Goal: Task Accomplishment & Management: Complete application form

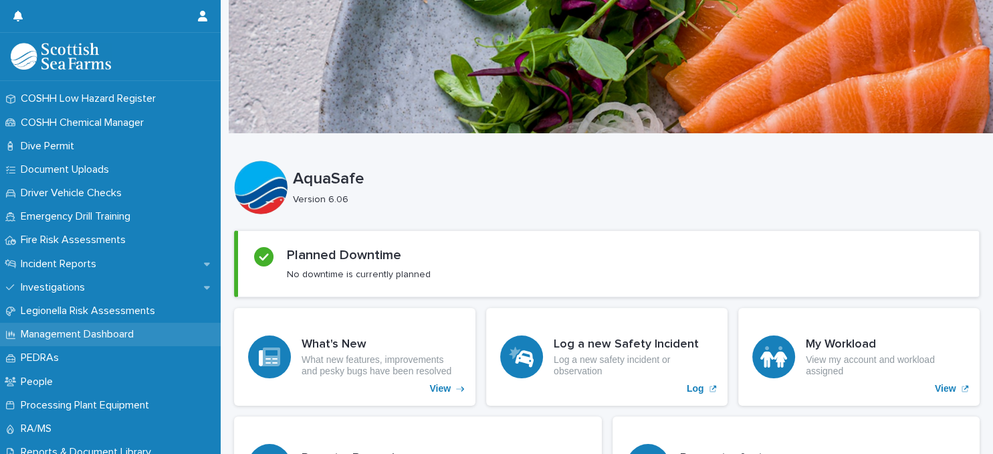
scroll to position [404, 0]
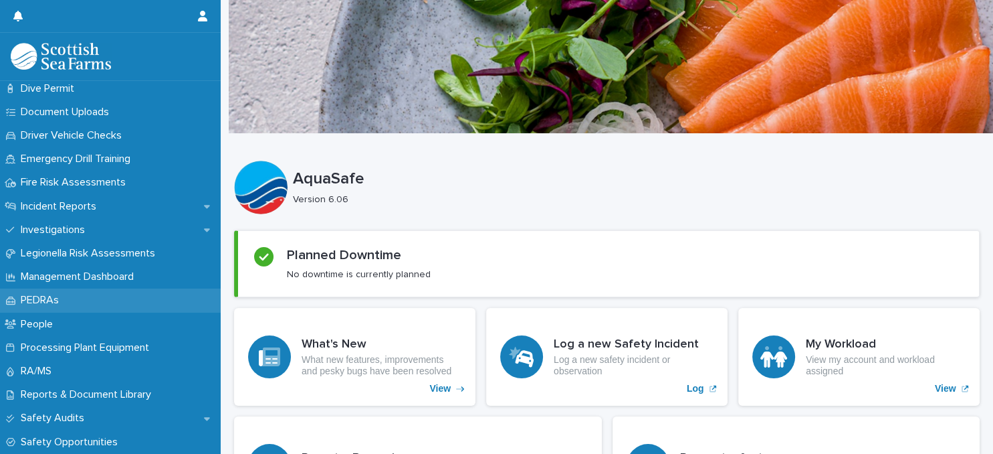
click at [98, 300] on div "PEDRAs" at bounding box center [110, 299] width 221 height 23
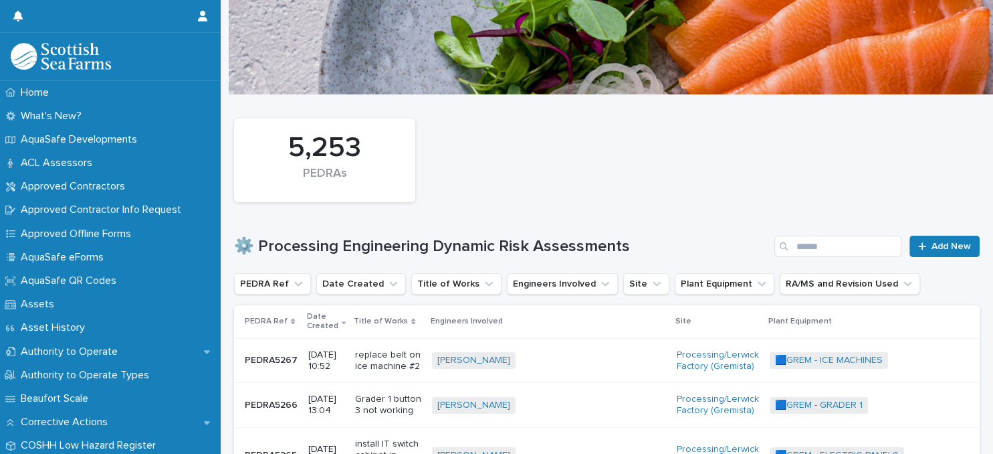
scroll to position [58, 0]
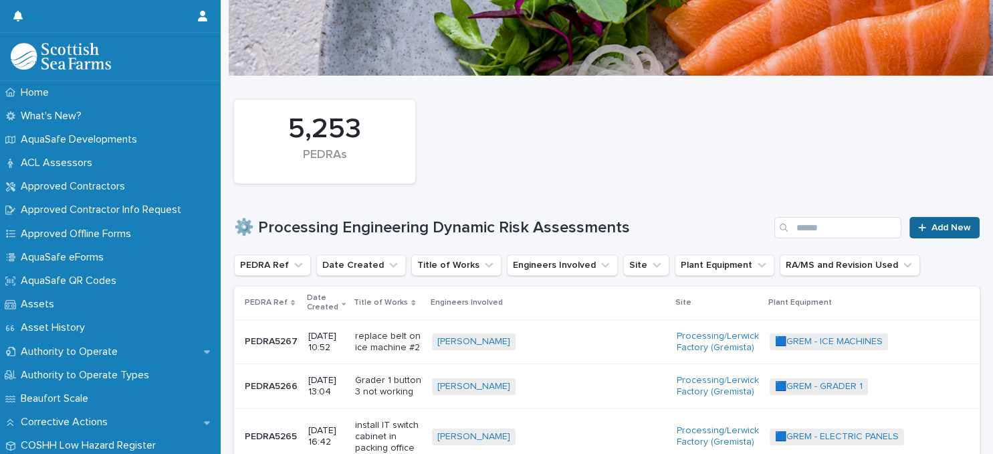
click at [943, 227] on span "Add New" at bounding box center [951, 227] width 39 height 9
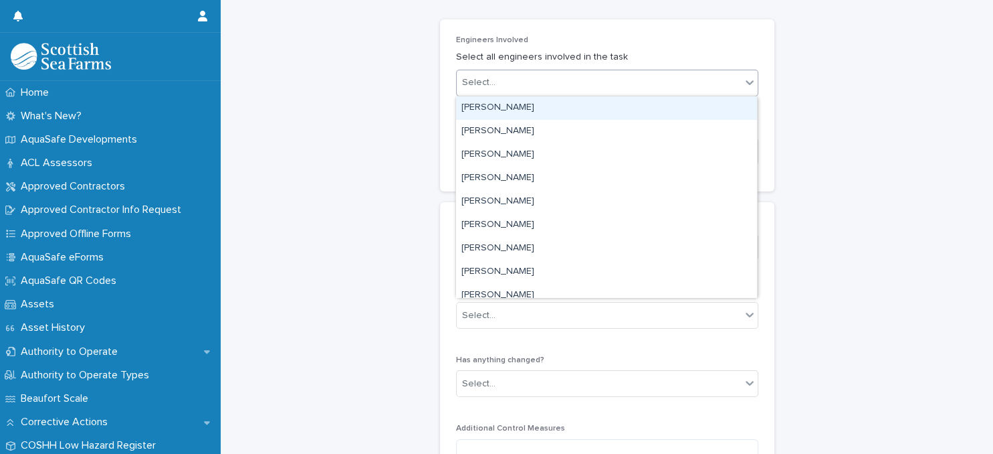
click at [605, 82] on div "Select..." at bounding box center [599, 83] width 284 height 22
type input "******"
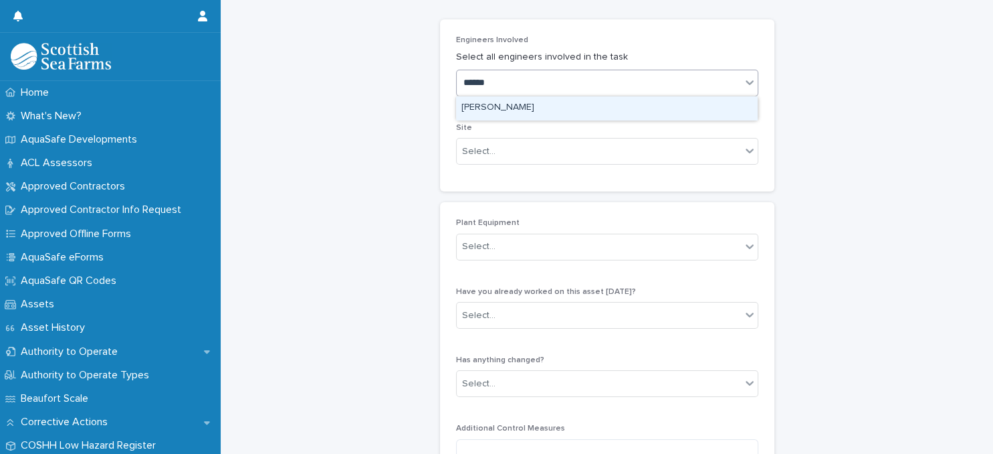
click at [605, 106] on div "[PERSON_NAME]" at bounding box center [606, 107] width 301 height 23
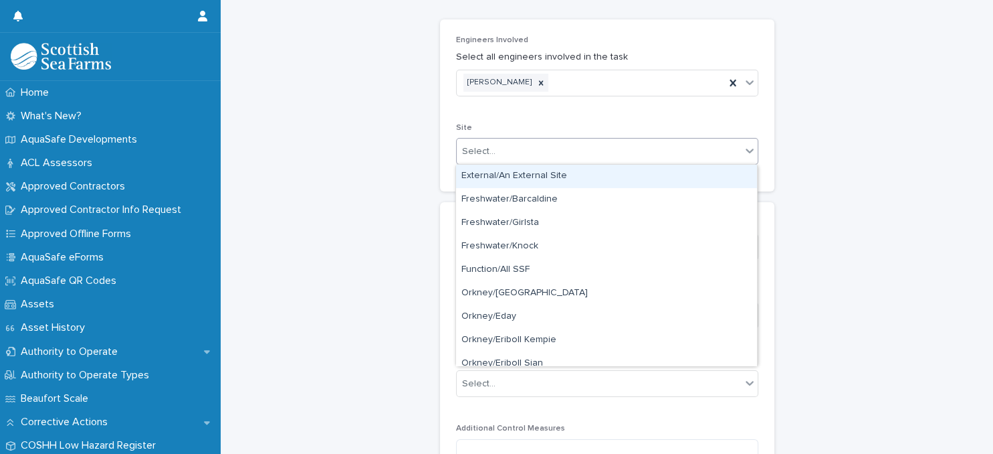
click at [592, 154] on div "Select..." at bounding box center [599, 151] width 284 height 22
type input "**"
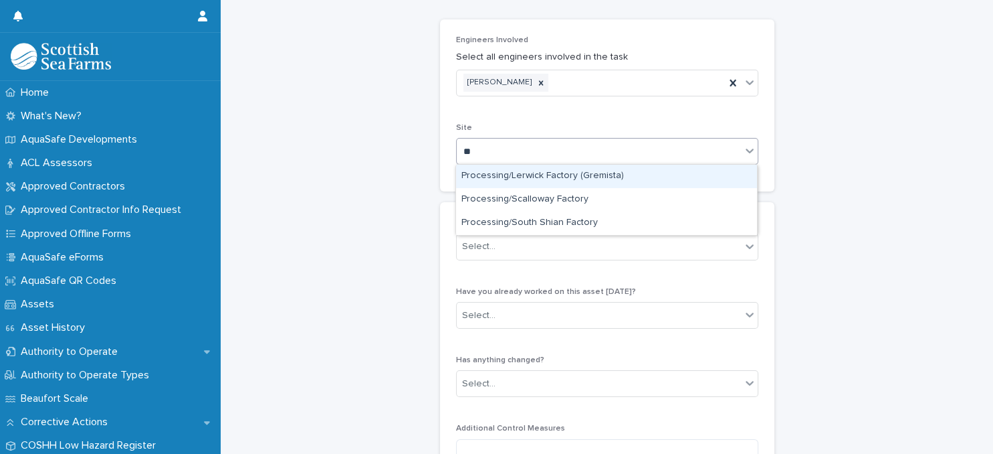
click at [582, 175] on div "Processing/Lerwick Factory (Gremista)" at bounding box center [606, 176] width 301 height 23
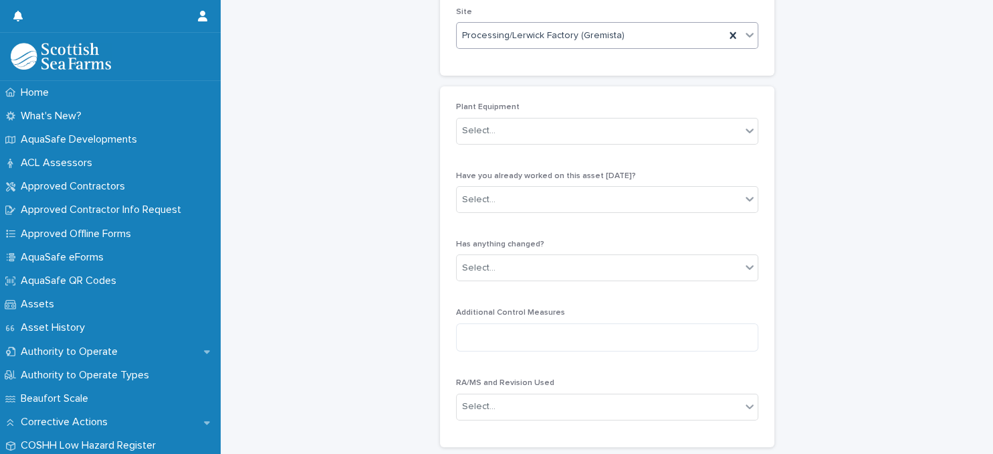
scroll to position [231, 0]
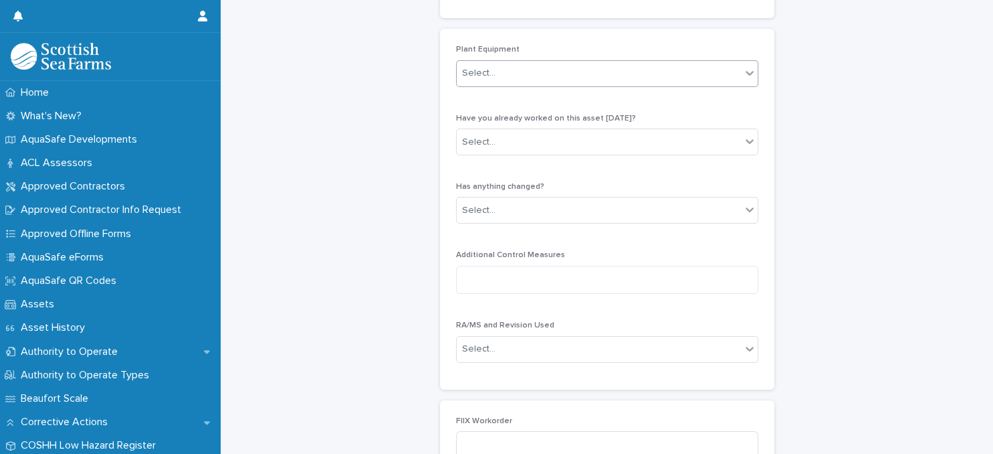
click at [606, 79] on div "Select..." at bounding box center [599, 73] width 284 height 22
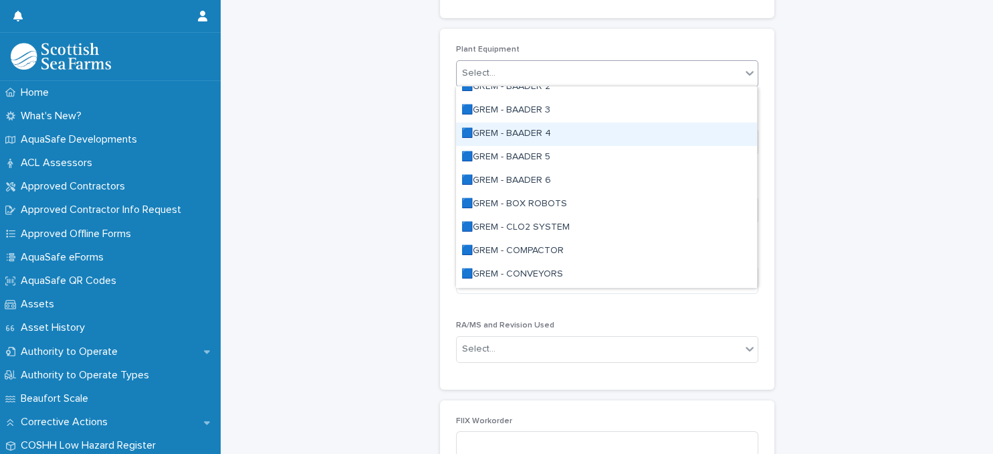
scroll to position [115, 0]
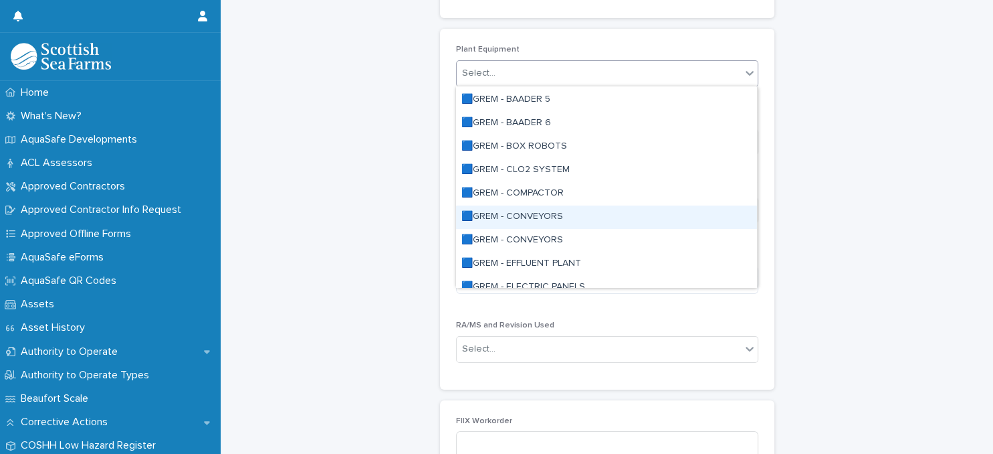
click at [541, 217] on div "🟦GREM - CONVEYORS" at bounding box center [606, 216] width 301 height 23
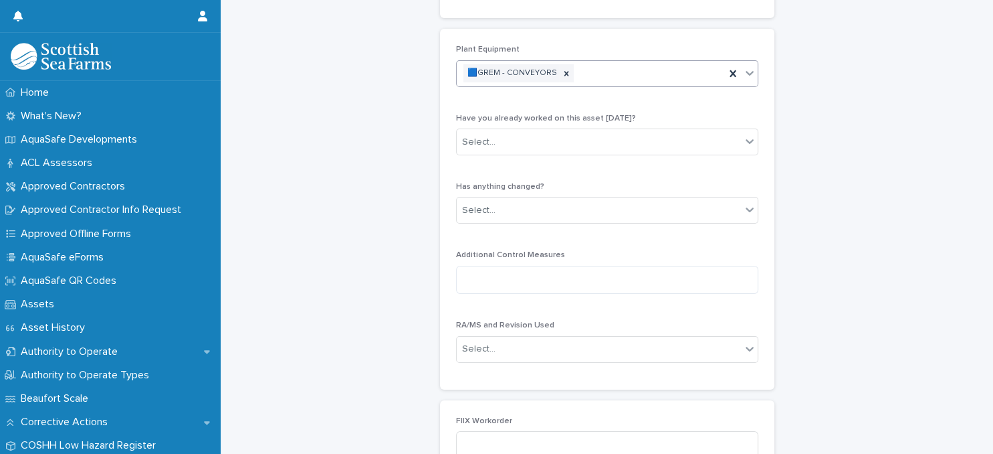
scroll to position [231, 0]
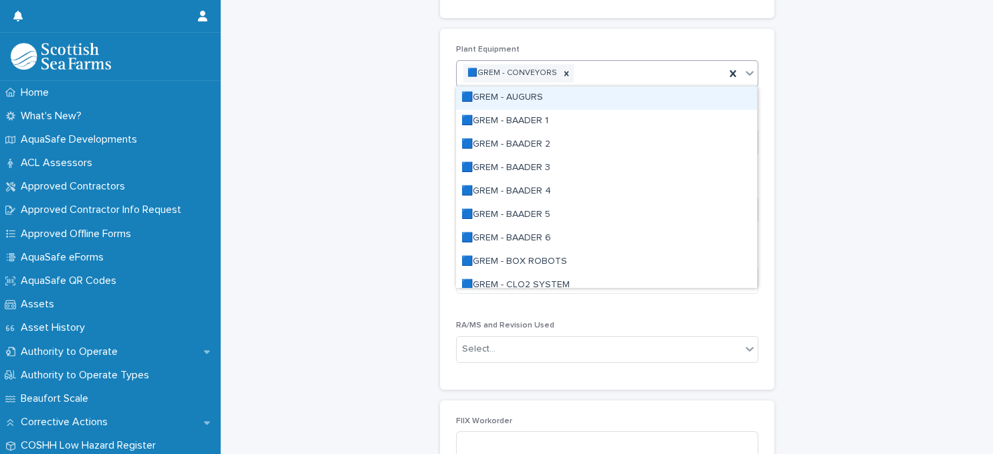
click at [627, 74] on div "🟦GREM - CONVEYORS" at bounding box center [591, 73] width 268 height 23
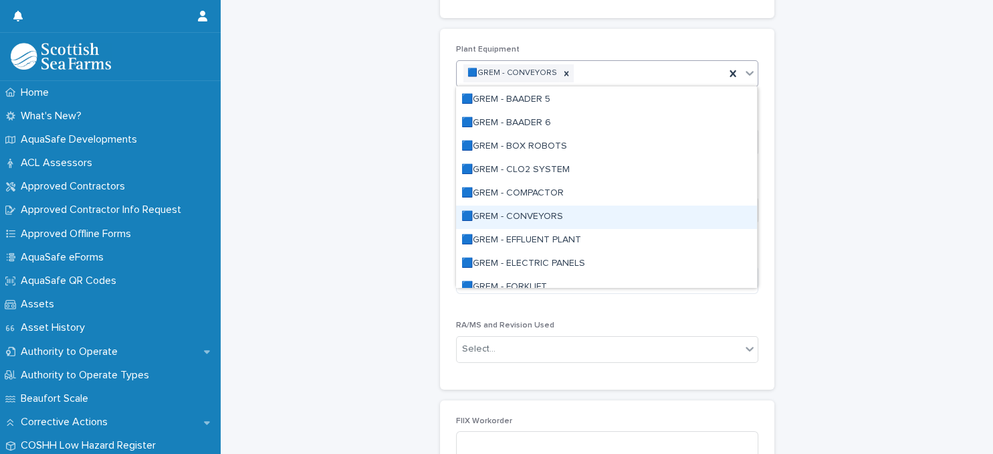
scroll to position [58, 0]
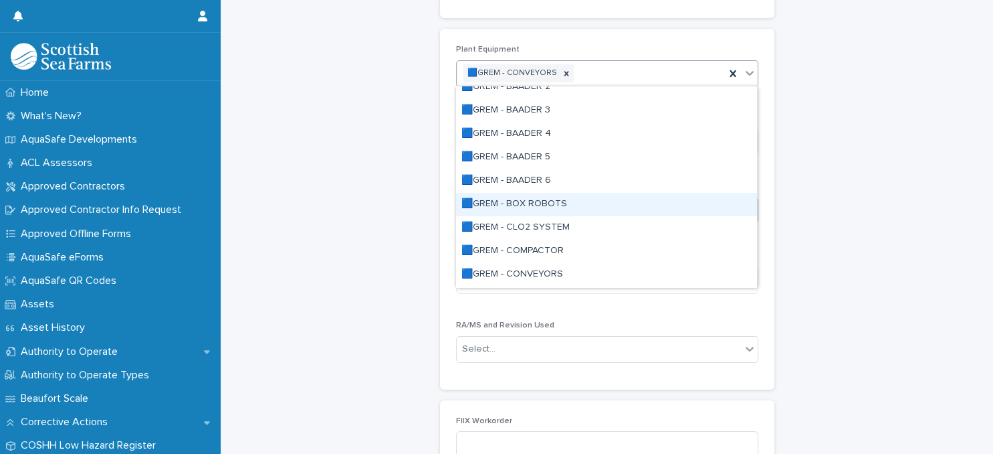
click at [515, 207] on div "🟦GREM - BOX ROBOTS" at bounding box center [606, 204] width 301 height 23
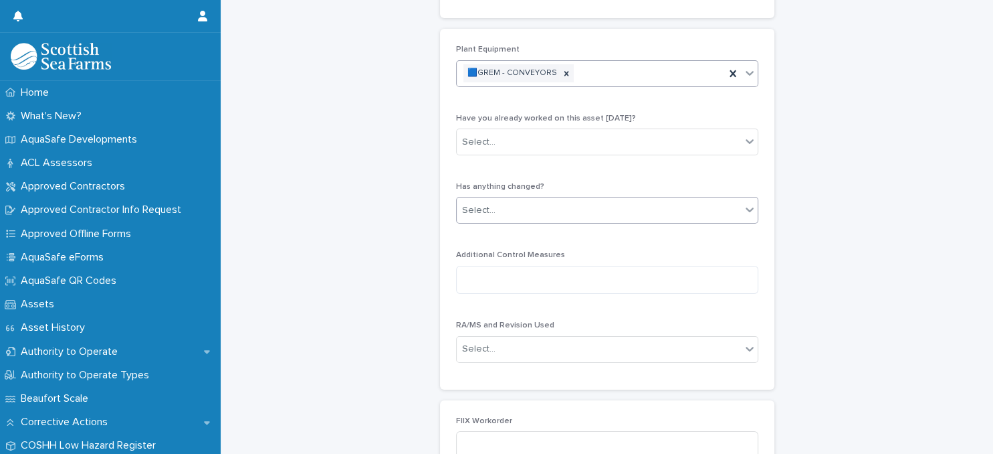
scroll to position [231, 0]
click at [569, 136] on div "Select..." at bounding box center [599, 142] width 284 height 22
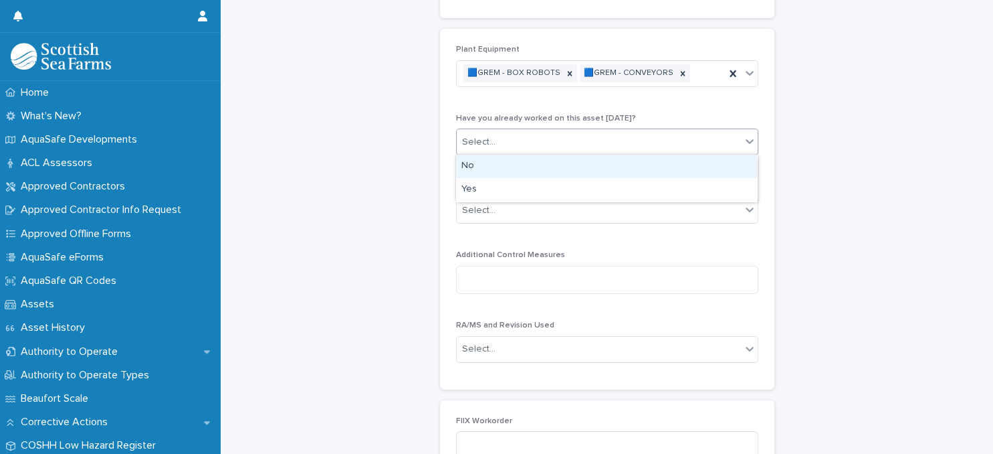
click at [571, 162] on div "No" at bounding box center [606, 166] width 301 height 23
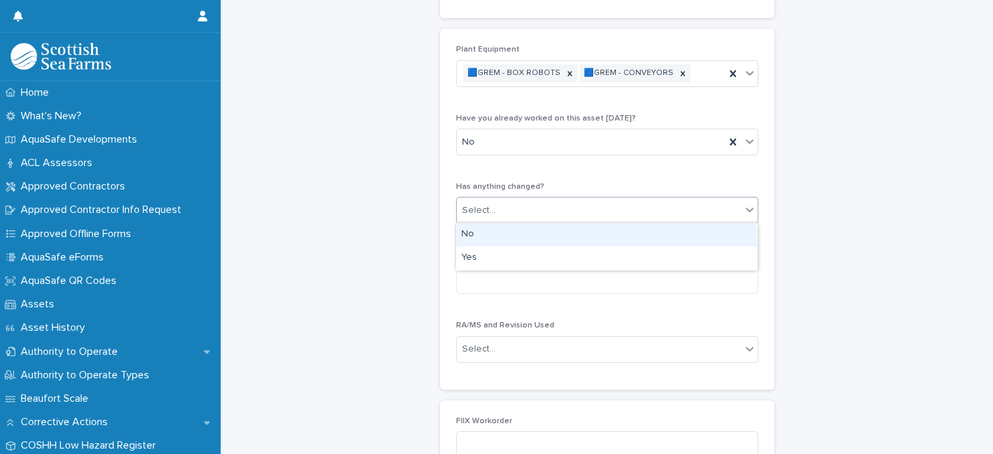
click at [583, 212] on div "Select..." at bounding box center [599, 210] width 284 height 22
click at [579, 238] on div "No" at bounding box center [606, 234] width 301 height 23
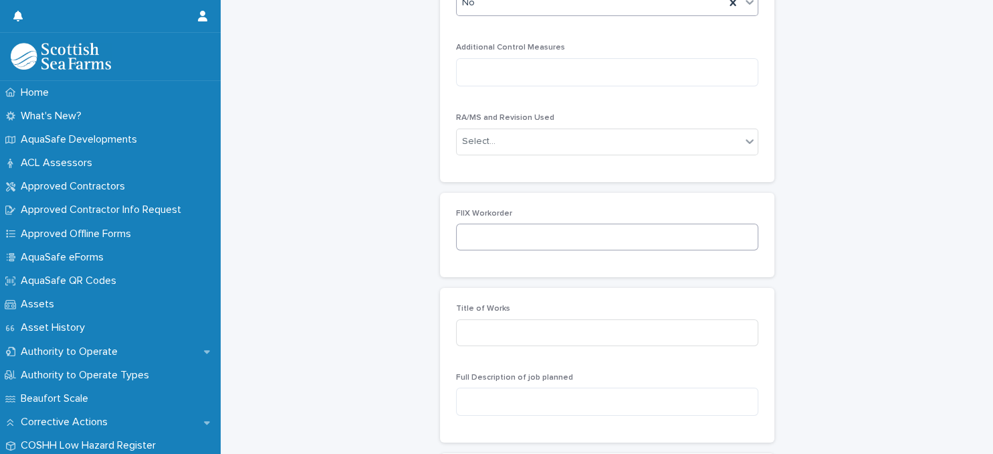
scroll to position [462, 0]
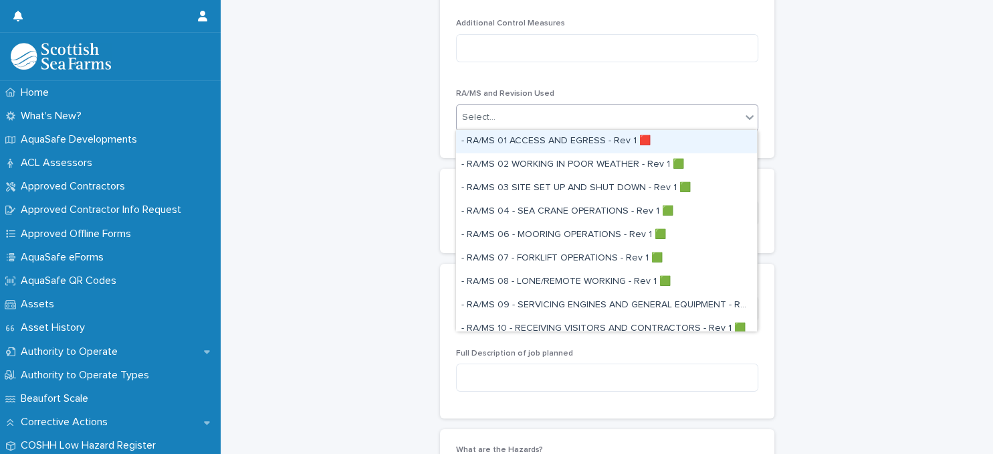
click at [584, 119] on div "Select..." at bounding box center [599, 117] width 284 height 22
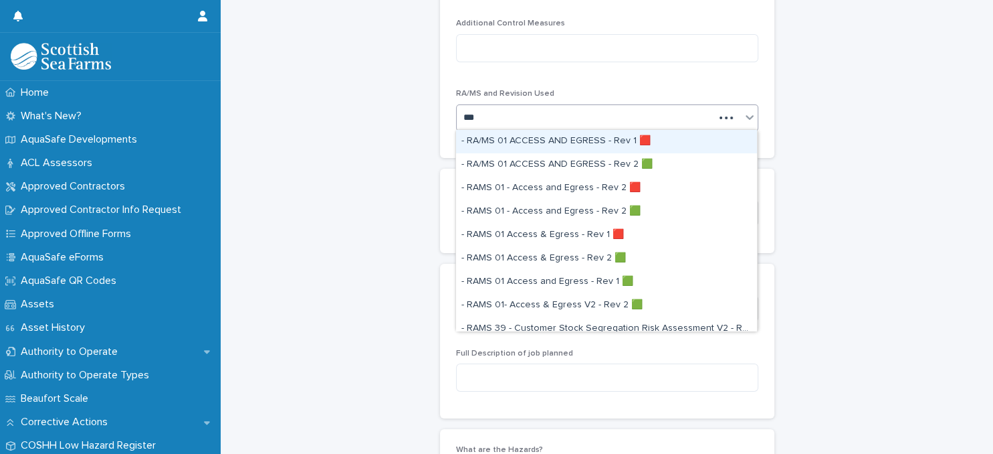
type input "****"
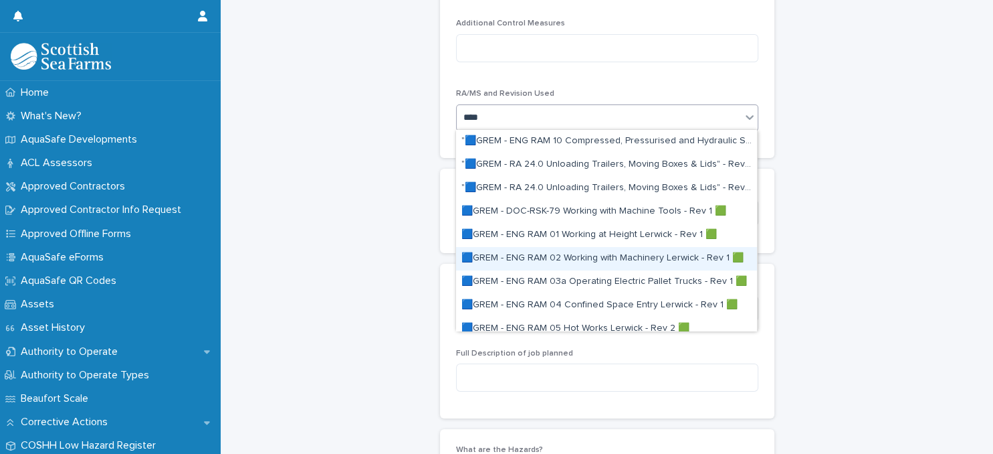
click at [606, 259] on div "🟦GREM - ENG RAM 02 Working with Machinery Lerwick - Rev 1 🟩" at bounding box center [606, 258] width 301 height 23
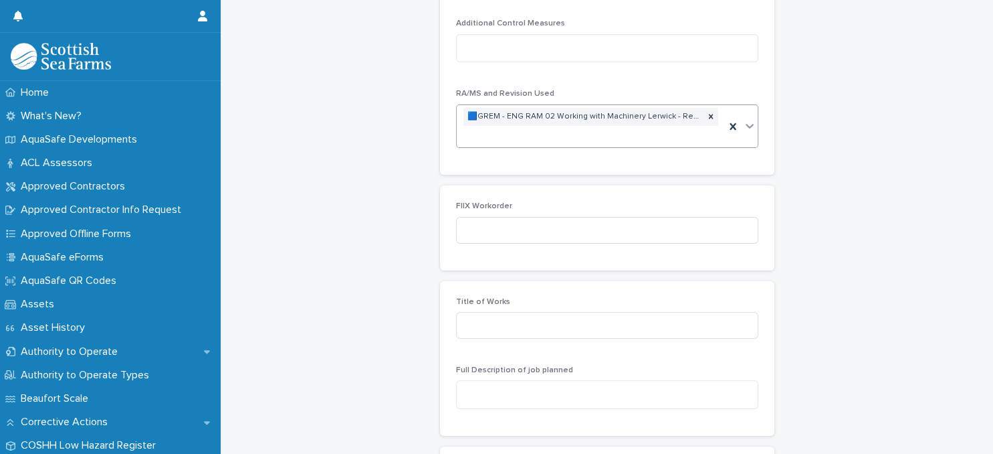
scroll to position [471, 0]
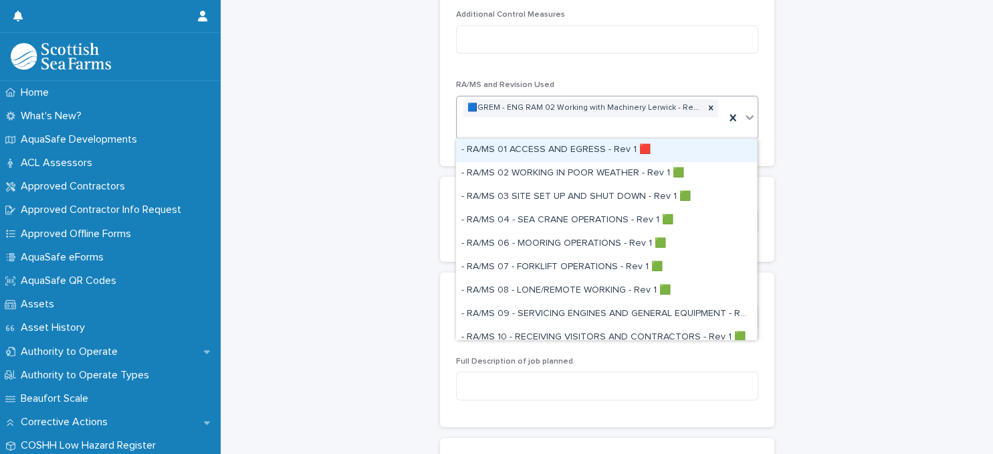
click at [571, 131] on div "🟦GREM - ENG RAM 02 Working with Machinery Lerwick - Rev 1 🟩" at bounding box center [591, 117] width 268 height 43
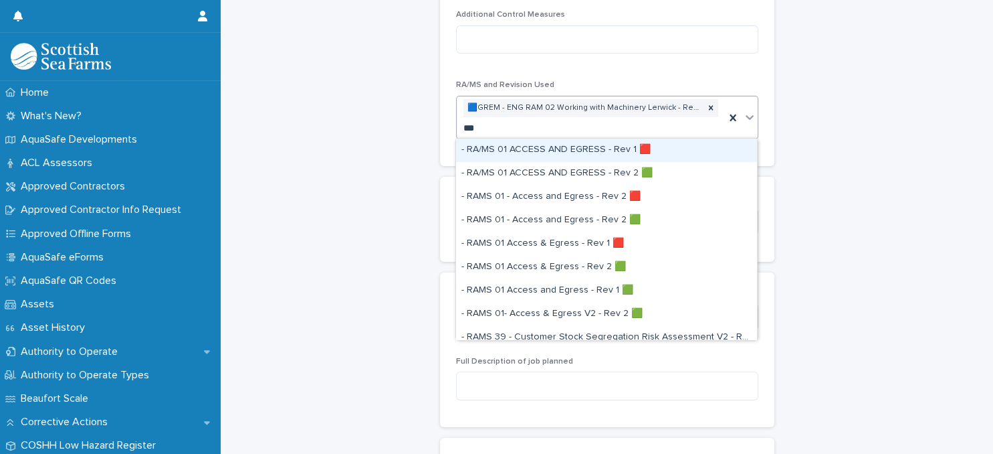
type input "****"
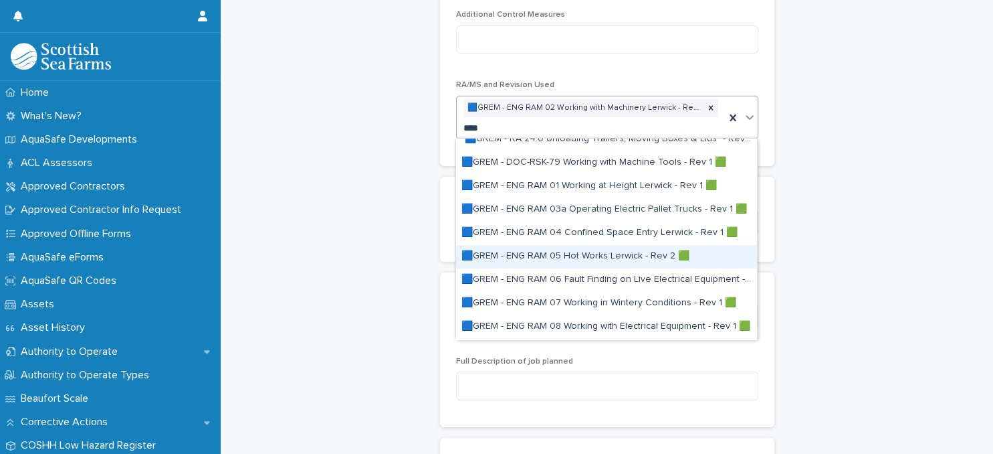
scroll to position [115, 0]
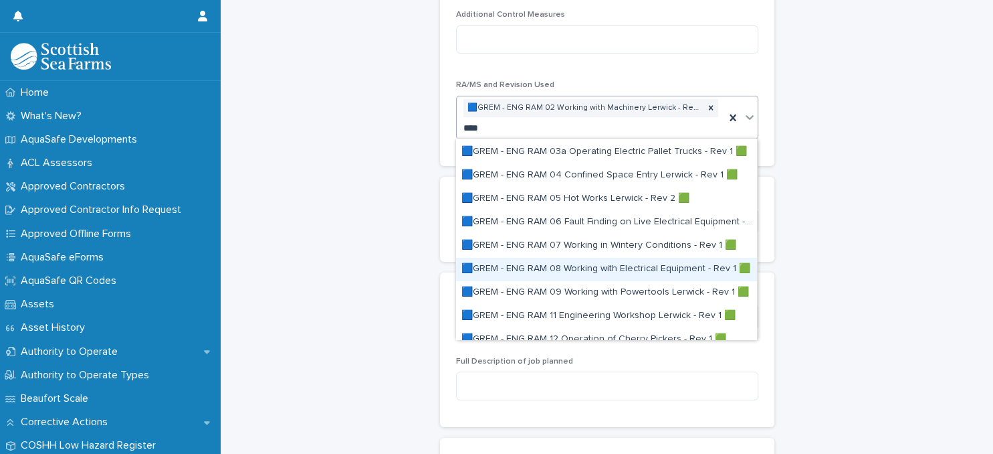
click at [597, 266] on div "🟦GREM - ENG RAM 08 Working with Electrical Equipment - Rev 1 🟩" at bounding box center [606, 269] width 301 height 23
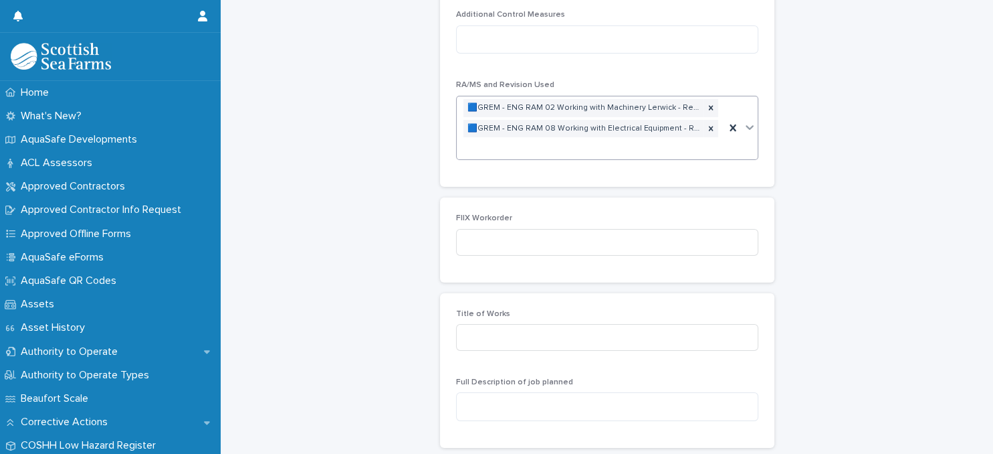
scroll to position [481, 0]
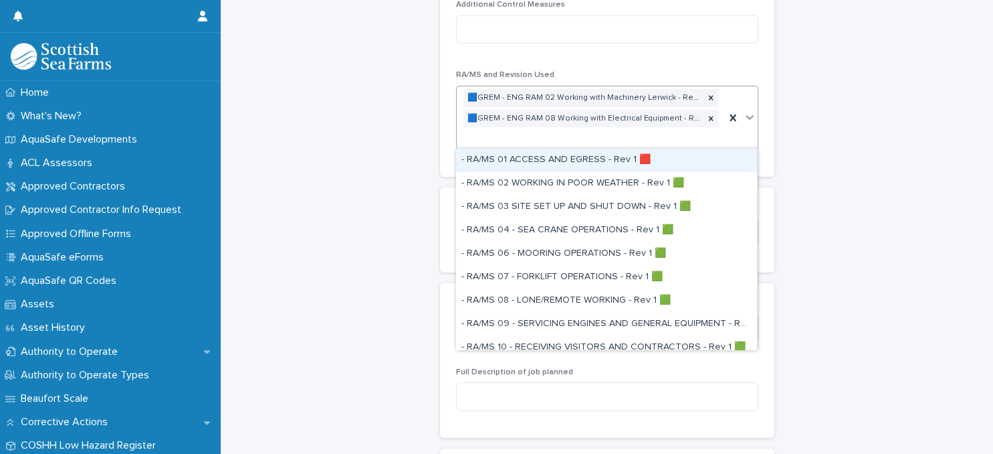
click at [577, 142] on div "🟦GREM - ENG RAM 02 Working with Machinery Lerwick - Rev 1 🟩 🟦GREM - ENG RAM 08 …" at bounding box center [591, 117] width 268 height 63
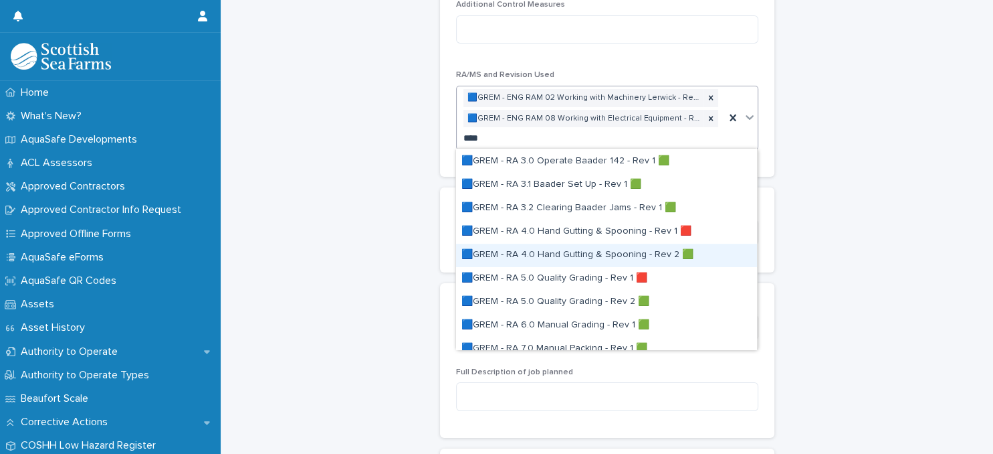
scroll to position [1040, 0]
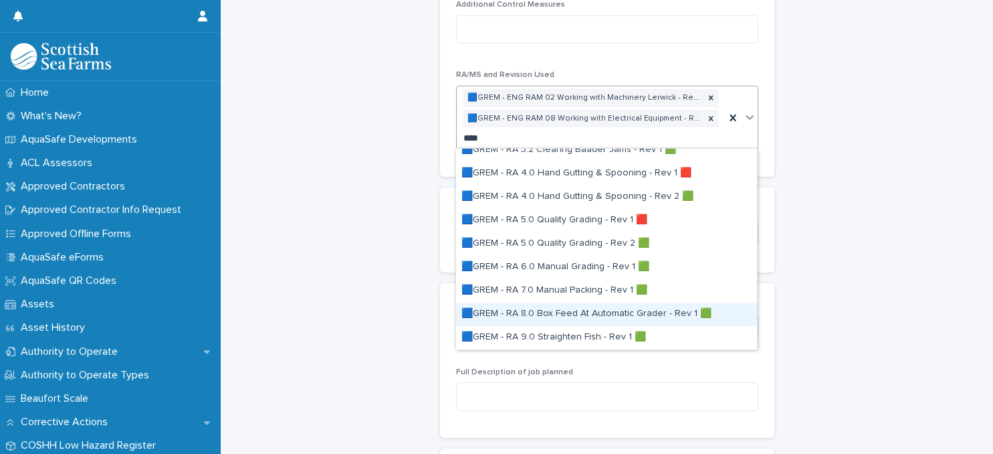
type input "****"
click at [357, 272] on div "PEDRAs: add new Loading... Saving… Loading... Saving… Loading... Saving… Engine…" at bounding box center [607, 184] width 746 height 1329
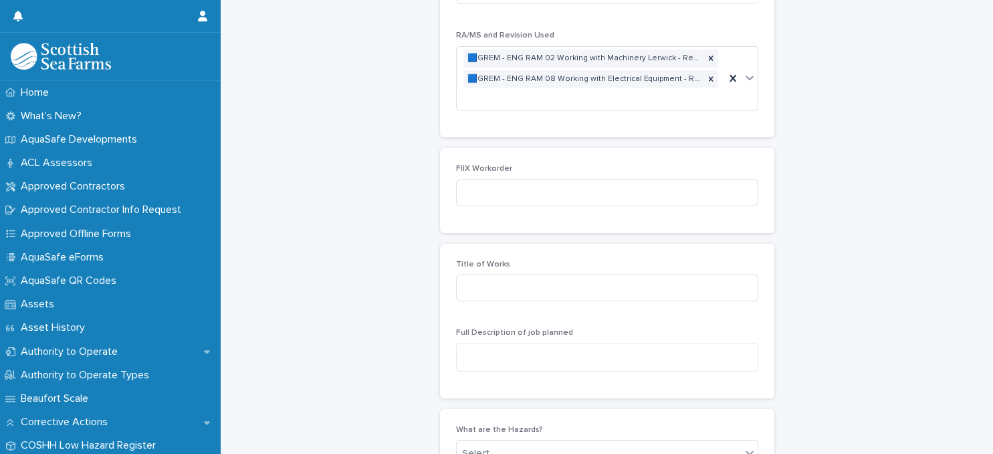
scroll to position [597, 0]
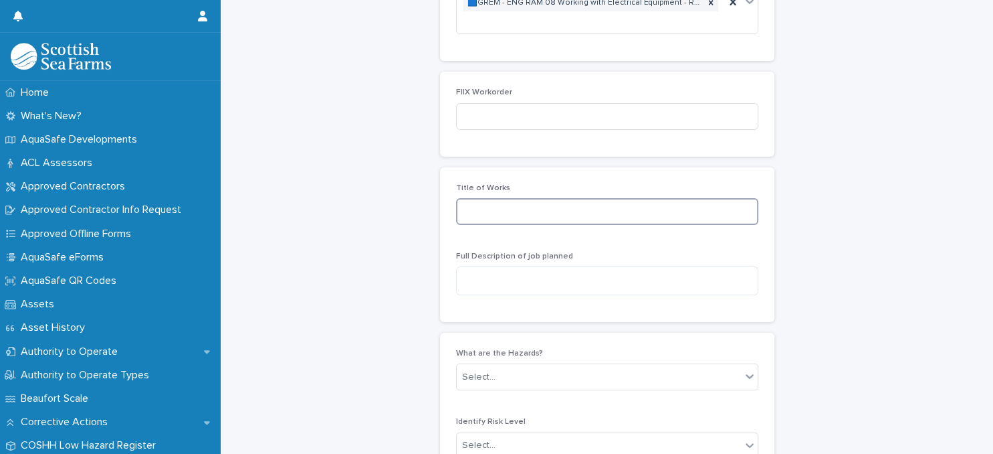
click at [579, 209] on input at bounding box center [607, 211] width 302 height 27
type input "**********"
click at [601, 252] on p "Full Description of job planned" at bounding box center [607, 256] width 302 height 9
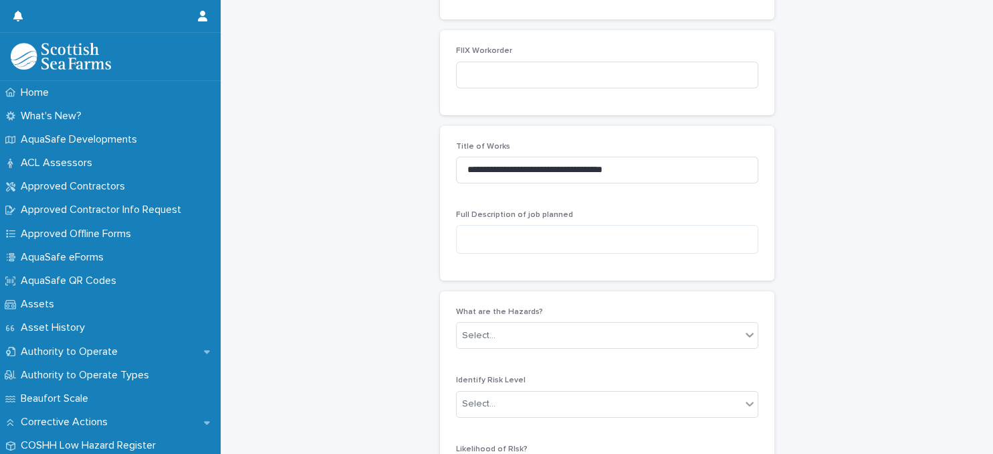
scroll to position [654, 0]
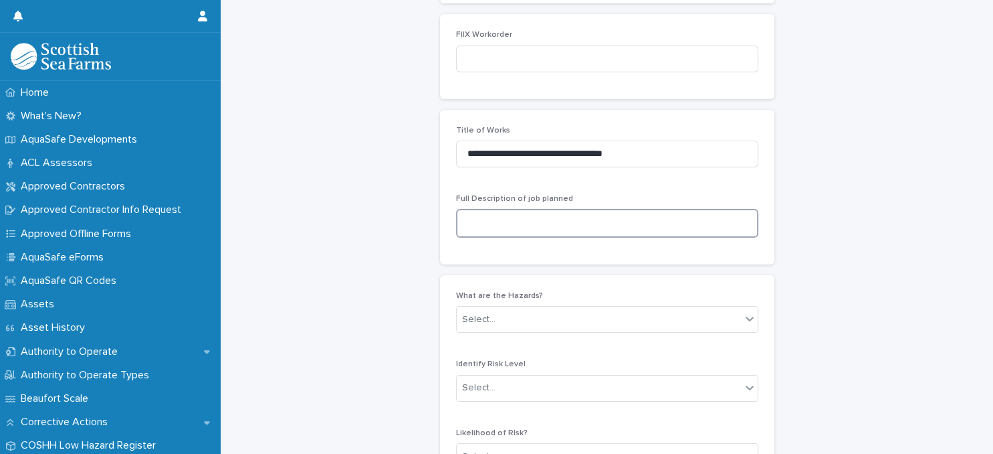
click at [535, 222] on textarea at bounding box center [607, 223] width 302 height 29
type textarea "**********"
click at [430, 224] on div "**********" at bounding box center [607, 11] width 746 height 1329
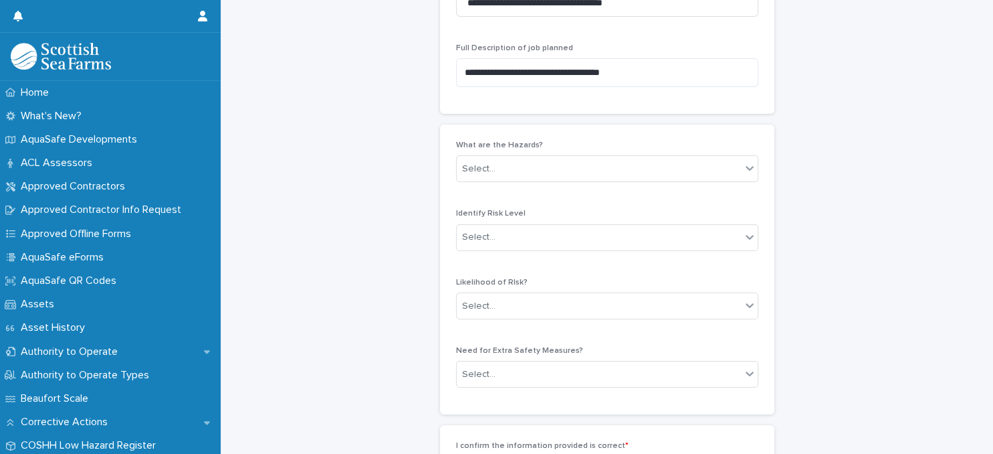
scroll to position [828, 0]
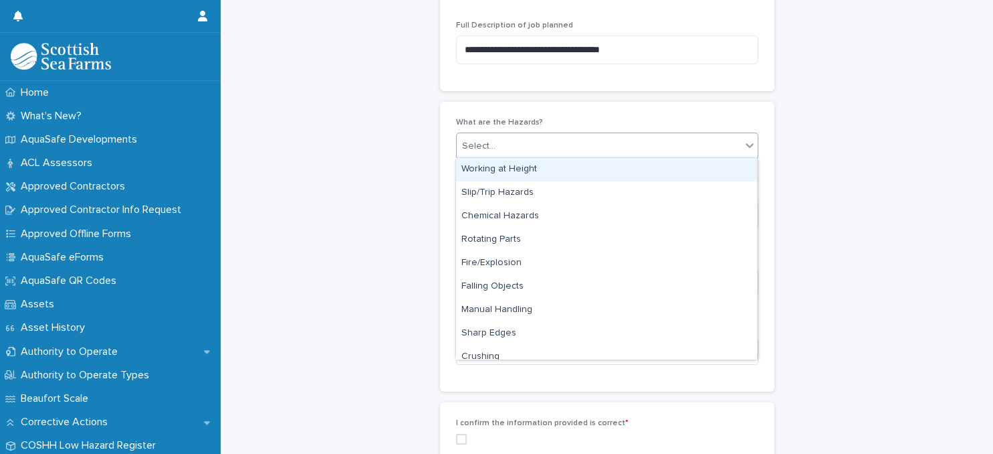
click at [573, 146] on div "Select..." at bounding box center [599, 146] width 284 height 22
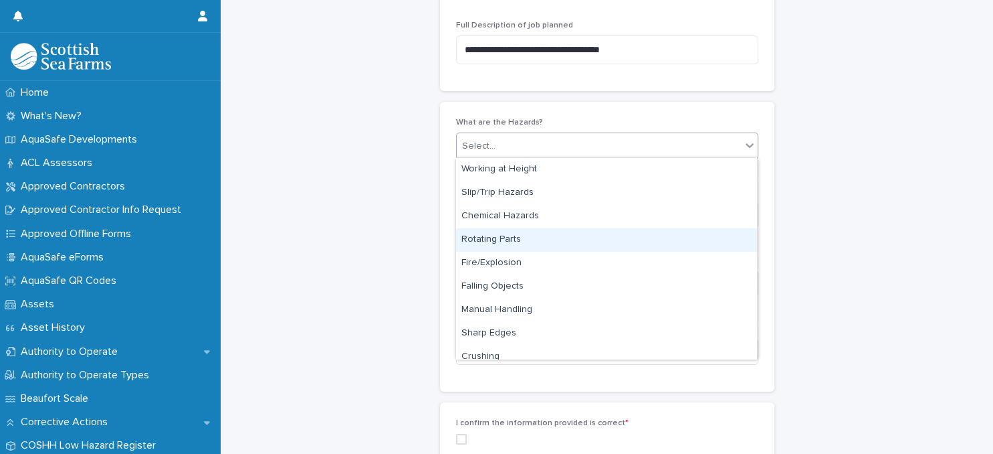
click at [551, 241] on div "Rotating Parts" at bounding box center [606, 239] width 301 height 23
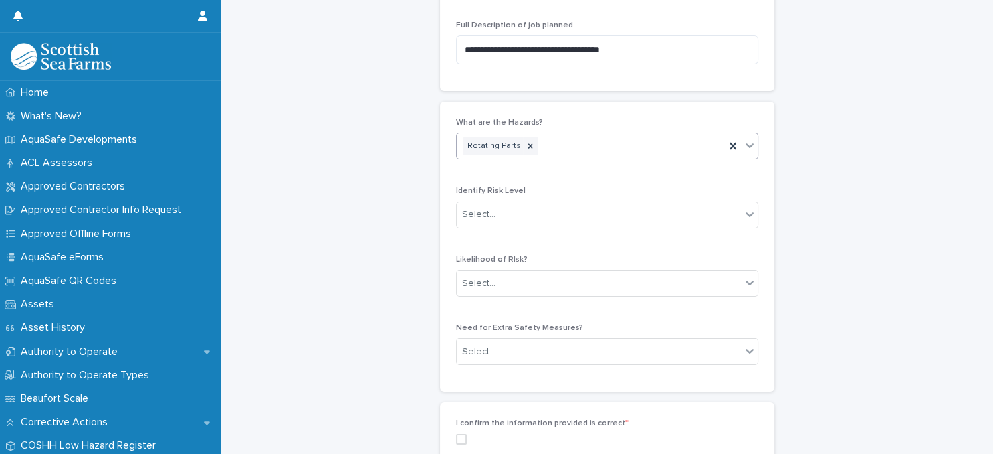
click at [583, 149] on div "Rotating Parts" at bounding box center [591, 145] width 268 height 23
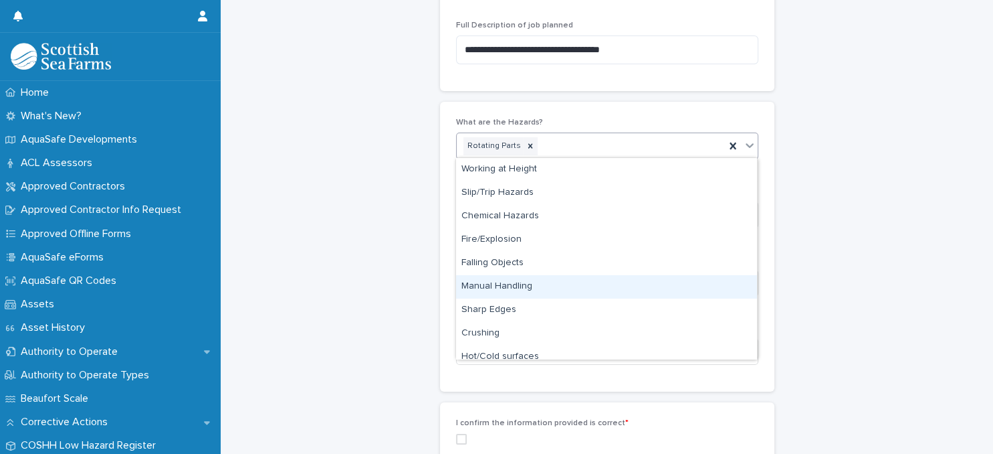
click at [566, 278] on div "Manual Handling" at bounding box center [606, 286] width 301 height 23
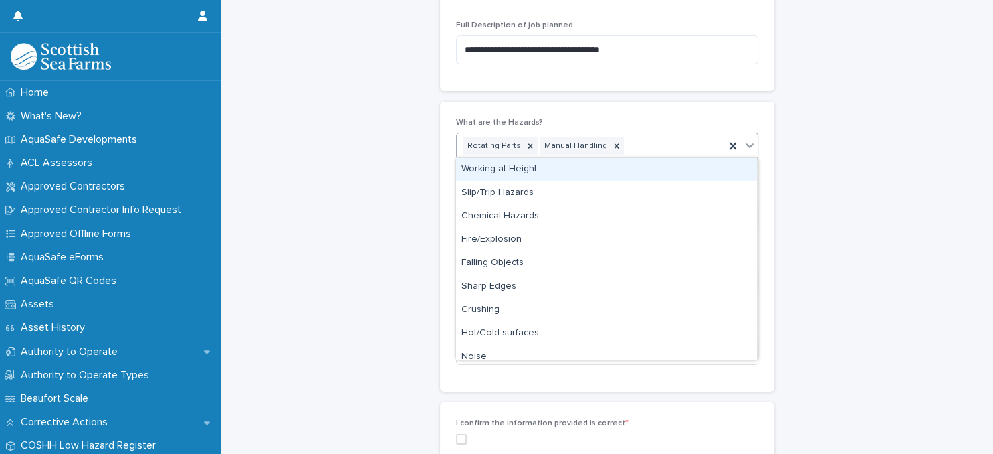
click at [636, 149] on div "Rotating Parts Manual Handling" at bounding box center [591, 145] width 268 height 23
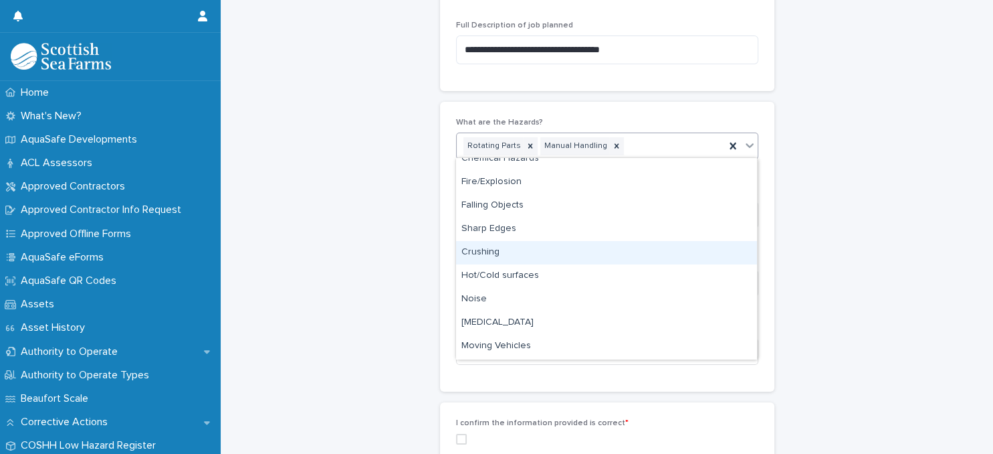
scroll to position [115, 0]
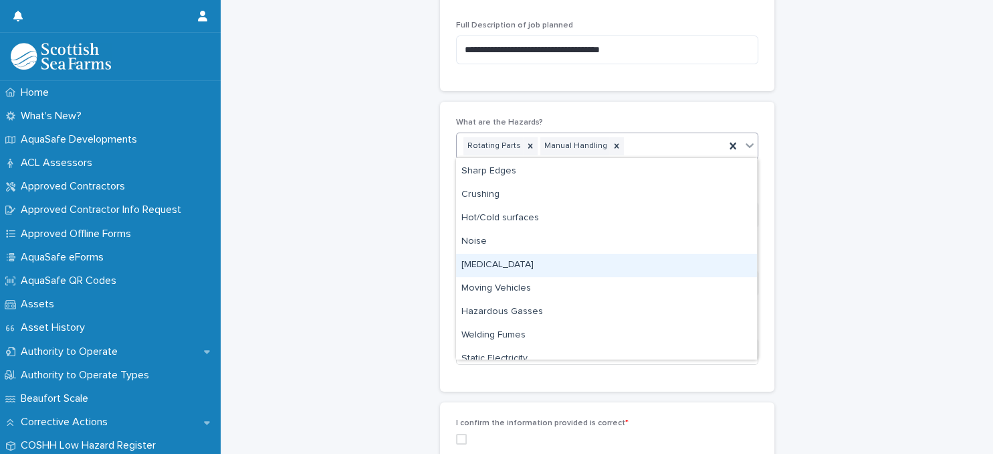
click at [562, 261] on div "[MEDICAL_DATA]" at bounding box center [606, 265] width 301 height 23
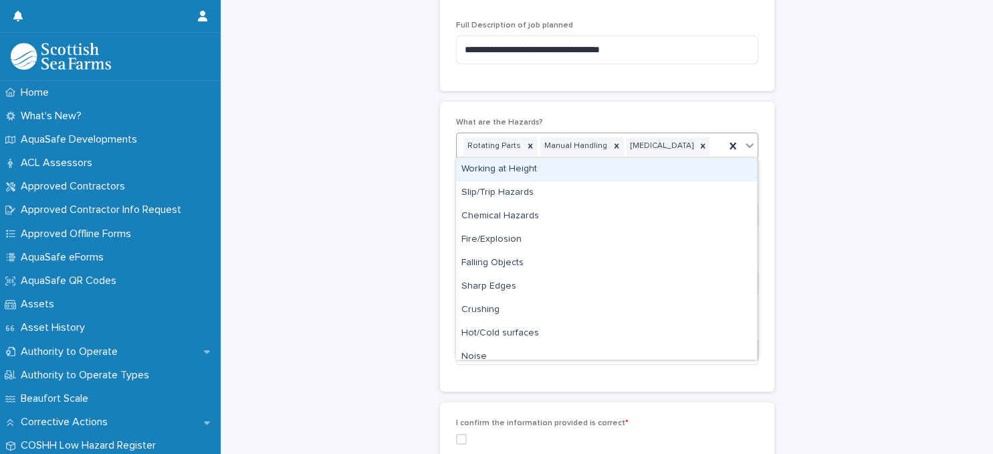
click at [706, 147] on div "Rotating Parts Manual Handling [MEDICAL_DATA]" at bounding box center [591, 145] width 268 height 23
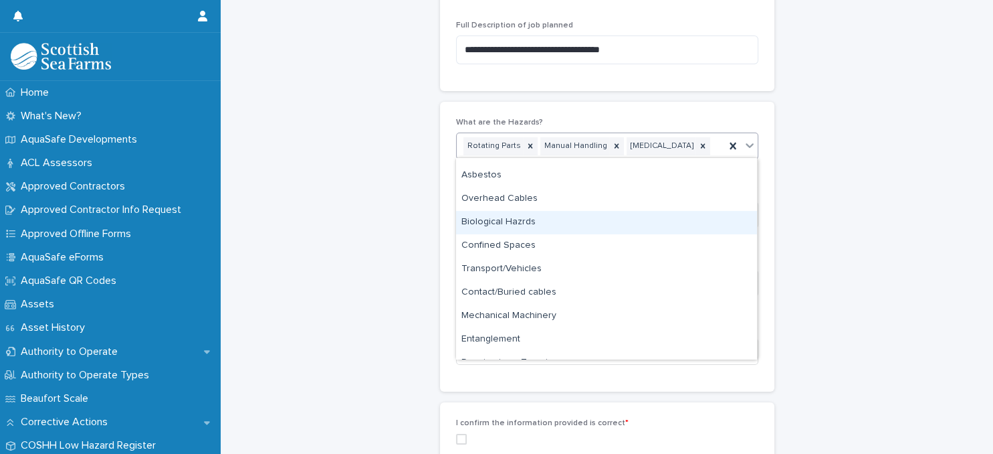
scroll to position [478, 0]
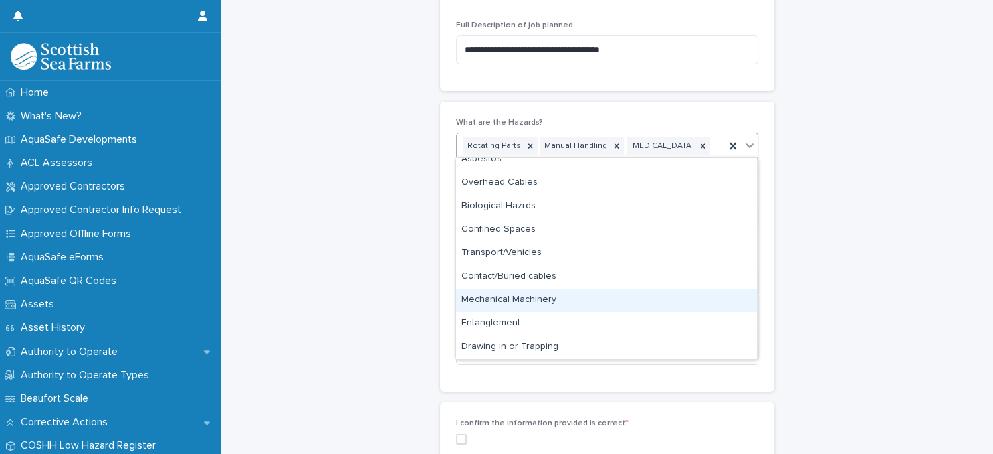
click at [532, 298] on div "Mechanical Machinery" at bounding box center [606, 299] width 301 height 23
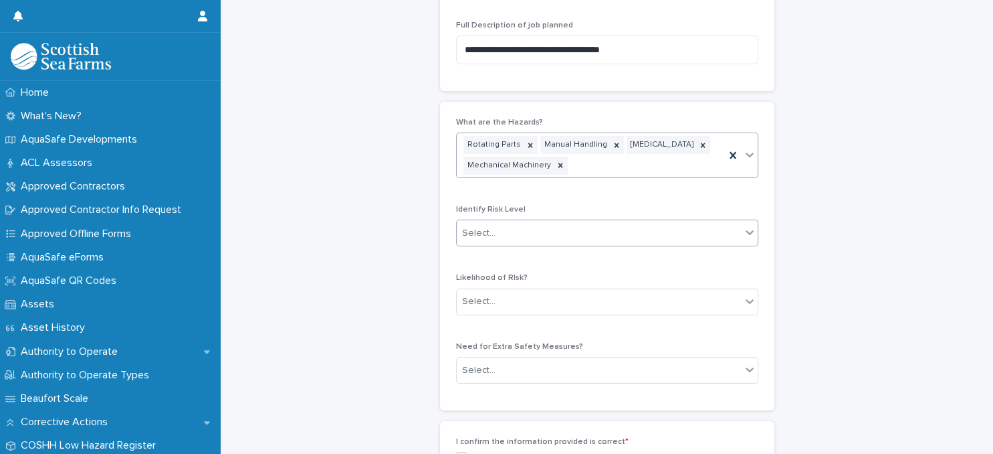
click at [600, 231] on div "Select..." at bounding box center [599, 233] width 284 height 22
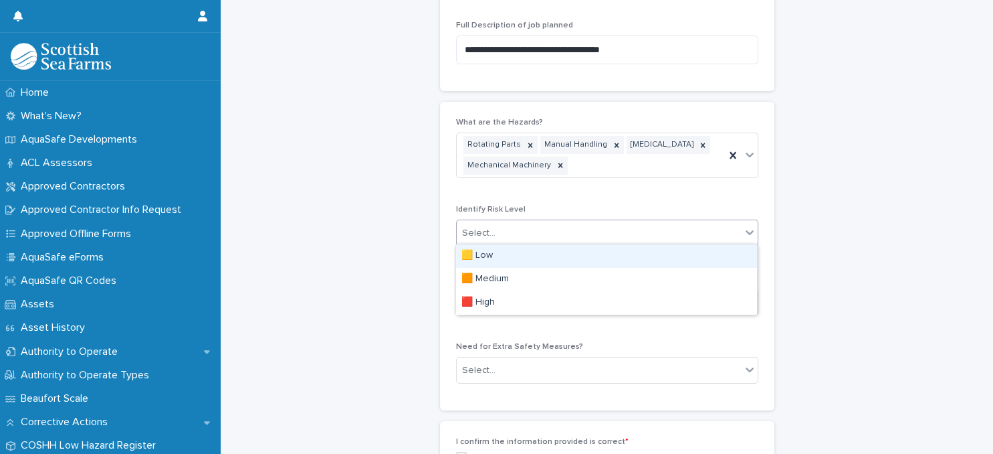
click at [581, 253] on div "🟨 Low" at bounding box center [606, 255] width 301 height 23
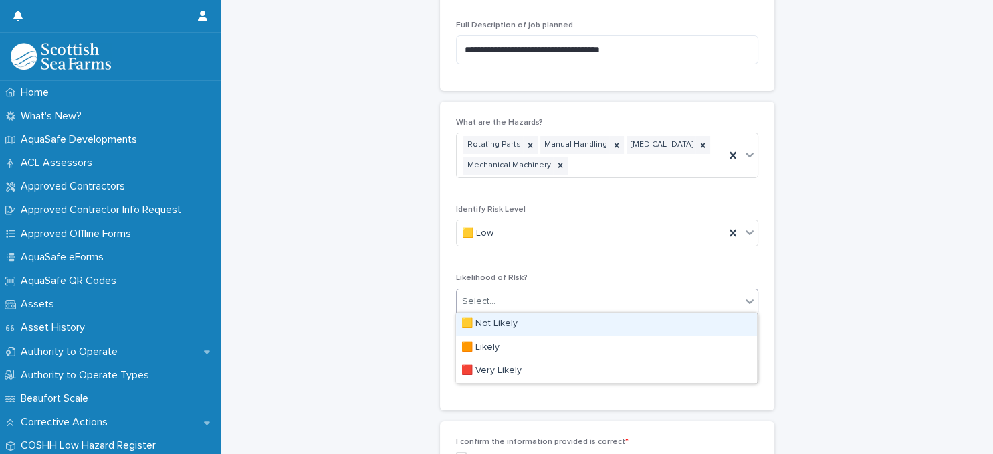
click at [585, 302] on div "Select..." at bounding box center [599, 301] width 284 height 22
click at [574, 320] on div "🟨 Not Likely" at bounding box center [606, 323] width 301 height 23
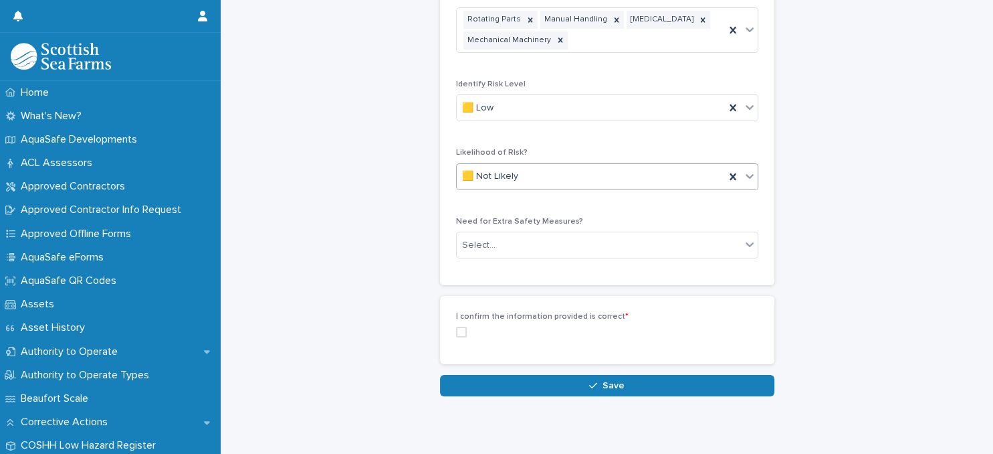
scroll to position [960, 0]
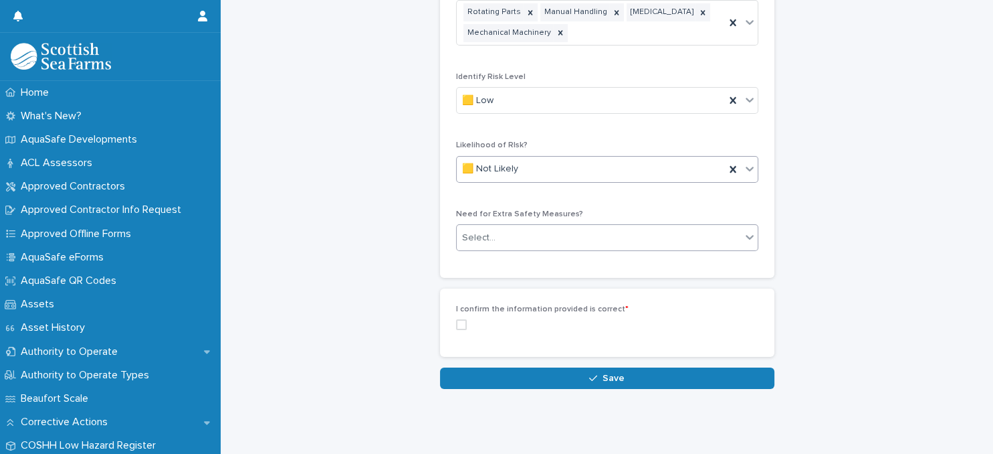
click at [573, 240] on div "Select..." at bounding box center [599, 238] width 284 height 22
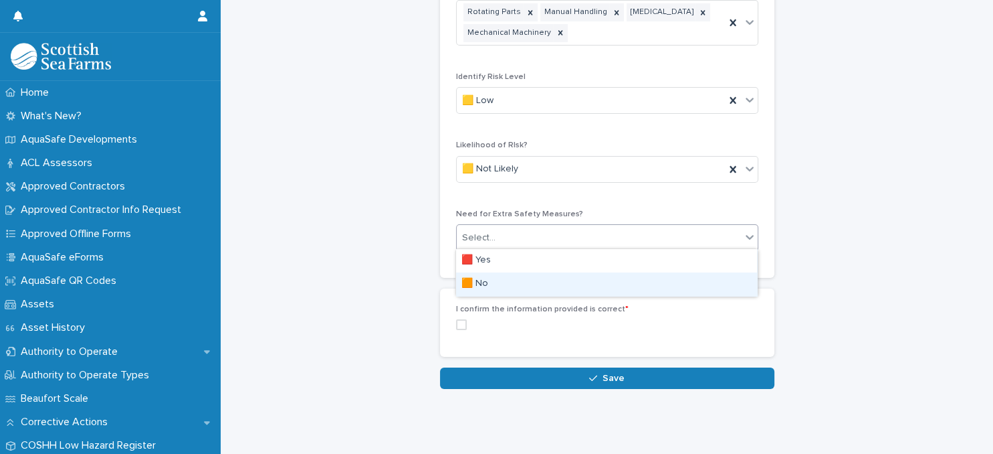
click at [554, 279] on div "🟧 No" at bounding box center [606, 283] width 301 height 23
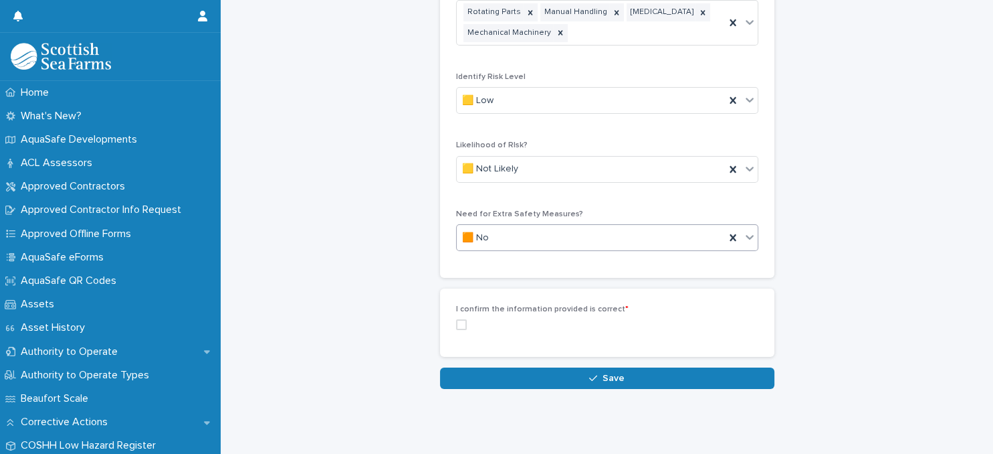
click at [462, 324] on span at bounding box center [461, 324] width 11 height 11
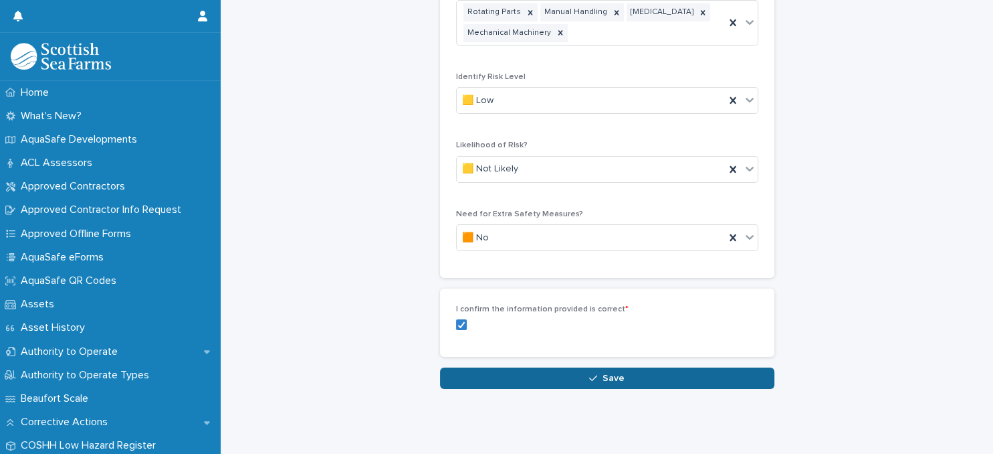
click at [488, 373] on button "Save" at bounding box center [607, 377] width 335 height 21
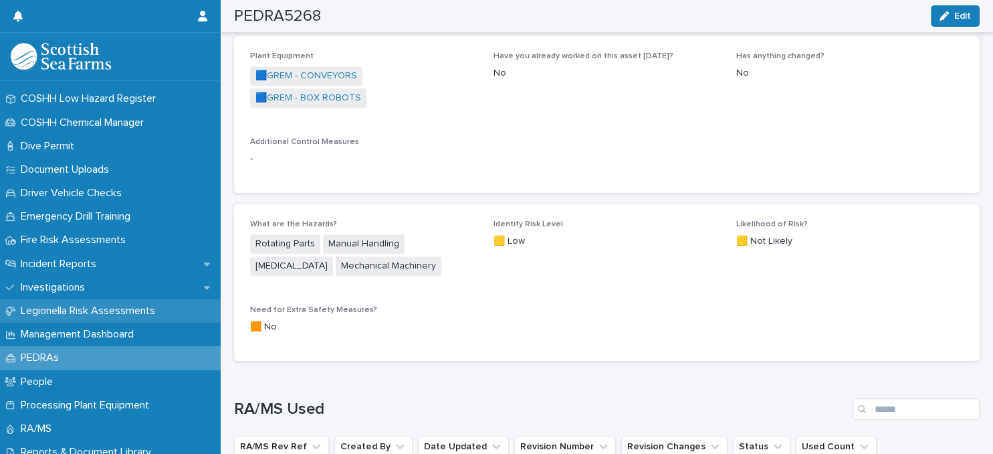
scroll to position [404, 0]
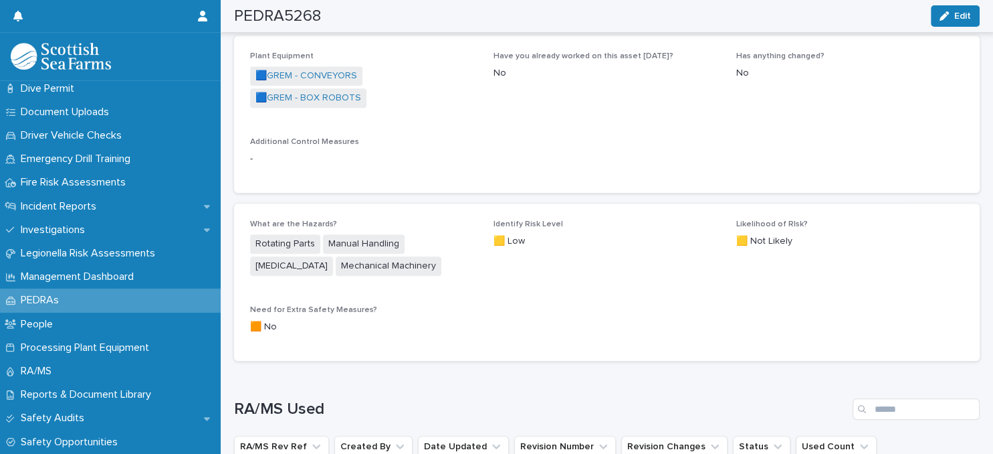
click at [88, 299] on div "PEDRAs" at bounding box center [110, 299] width 221 height 23
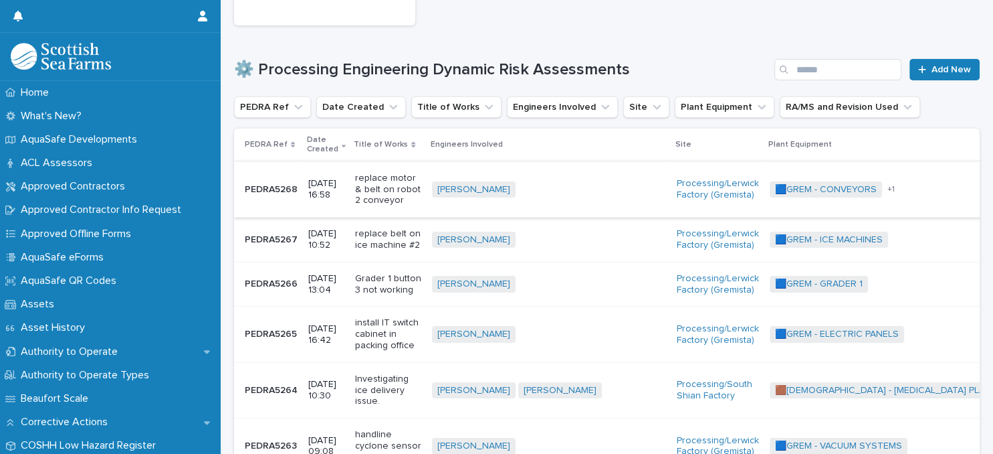
scroll to position [231, 0]
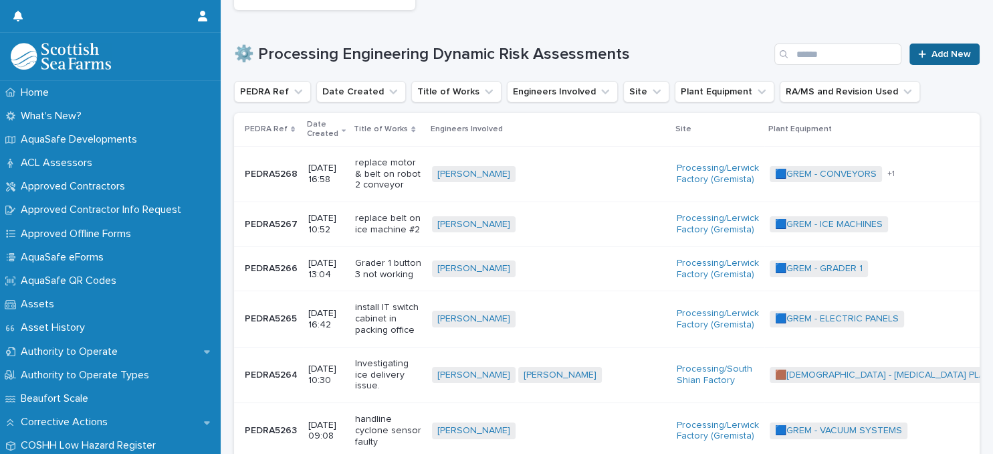
click at [940, 55] on span "Add New" at bounding box center [951, 54] width 39 height 9
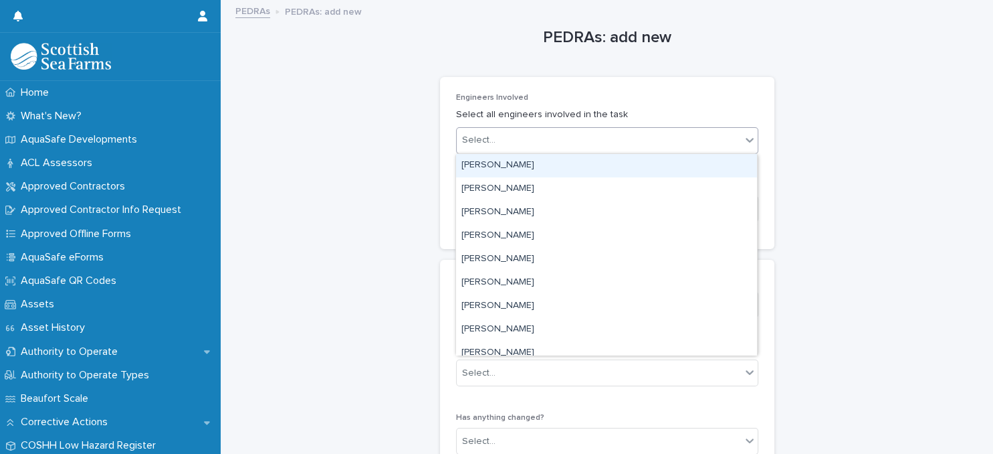
click at [569, 134] on div "Select..." at bounding box center [599, 140] width 284 height 22
type input "******"
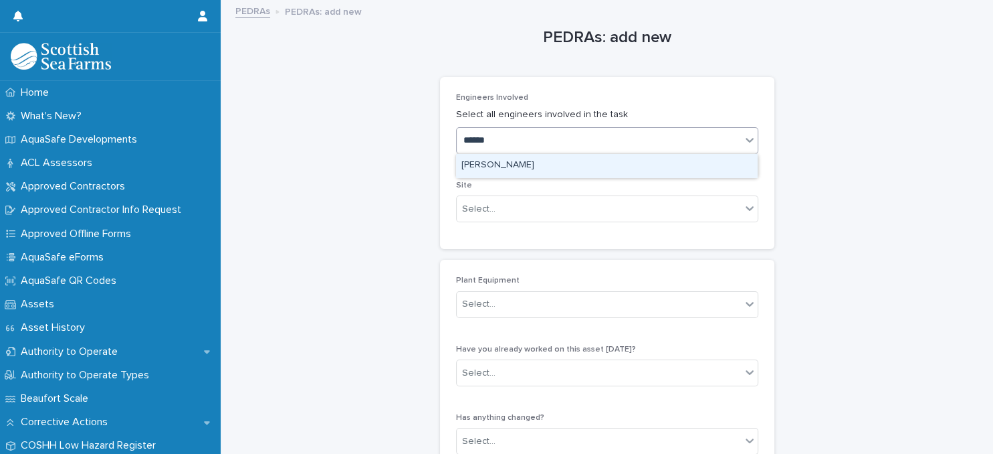
click at [573, 169] on div "[PERSON_NAME]" at bounding box center [606, 165] width 301 height 23
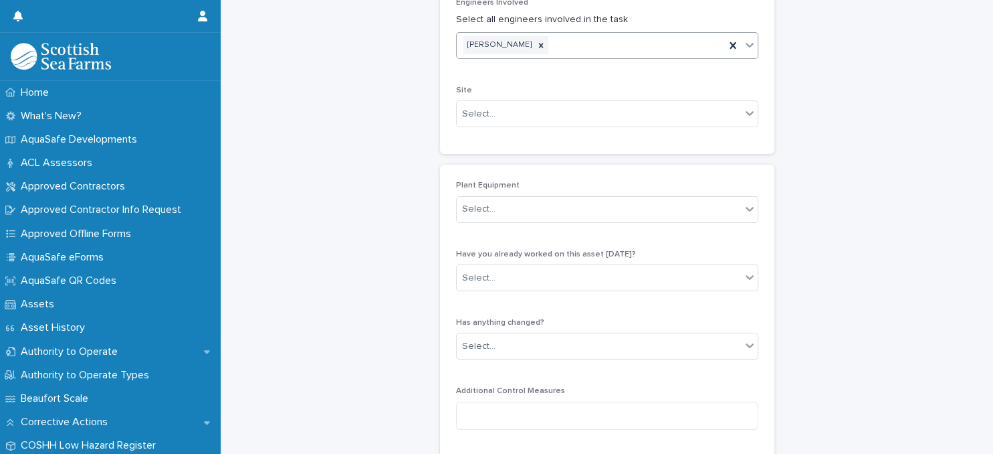
scroll to position [115, 0]
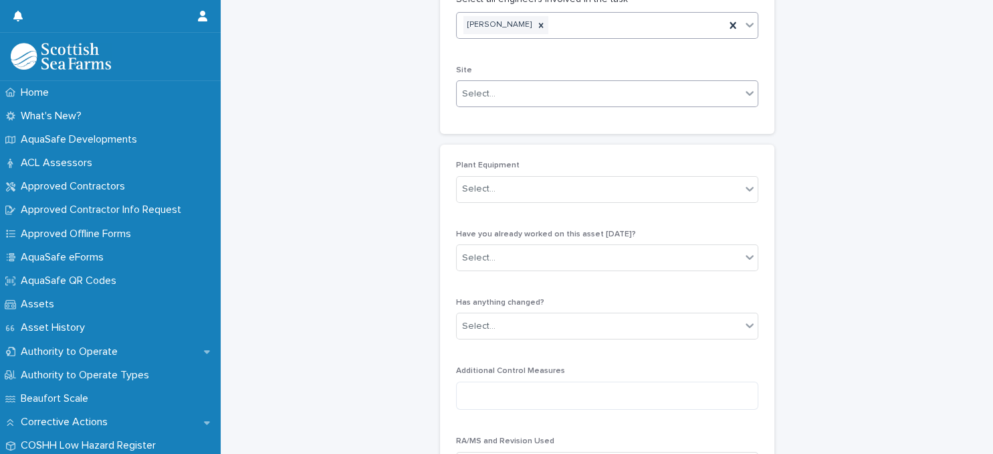
click at [598, 94] on div "Select..." at bounding box center [599, 94] width 284 height 22
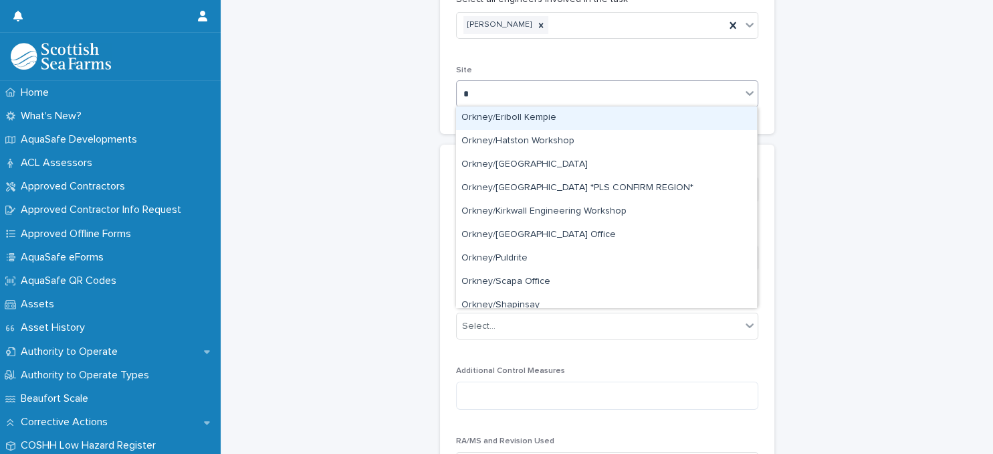
type input "**"
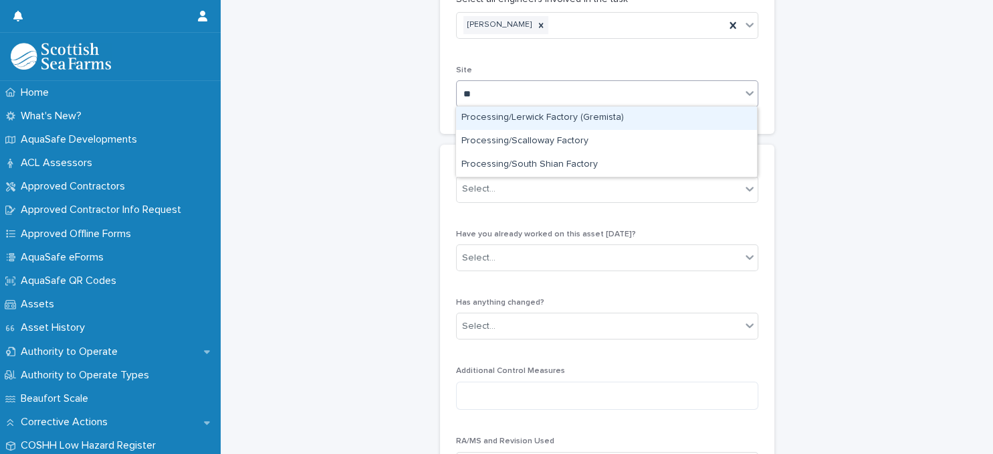
click at [589, 119] on div "Processing/Lerwick Factory (Gremista)" at bounding box center [606, 117] width 301 height 23
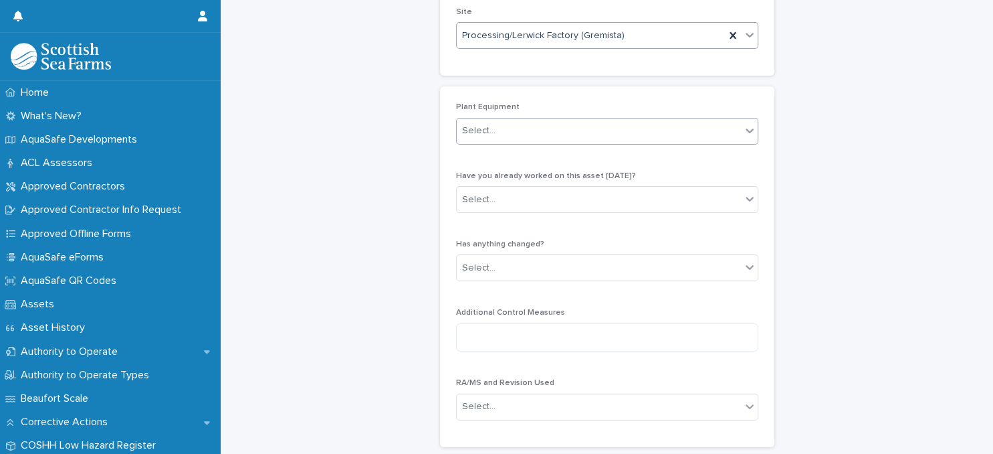
scroll to position [231, 0]
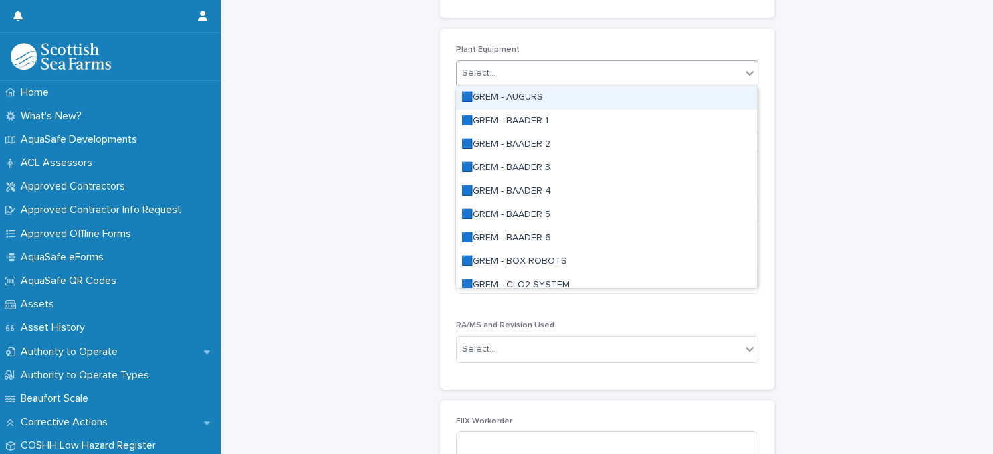
click at [581, 76] on div "Select..." at bounding box center [599, 73] width 284 height 22
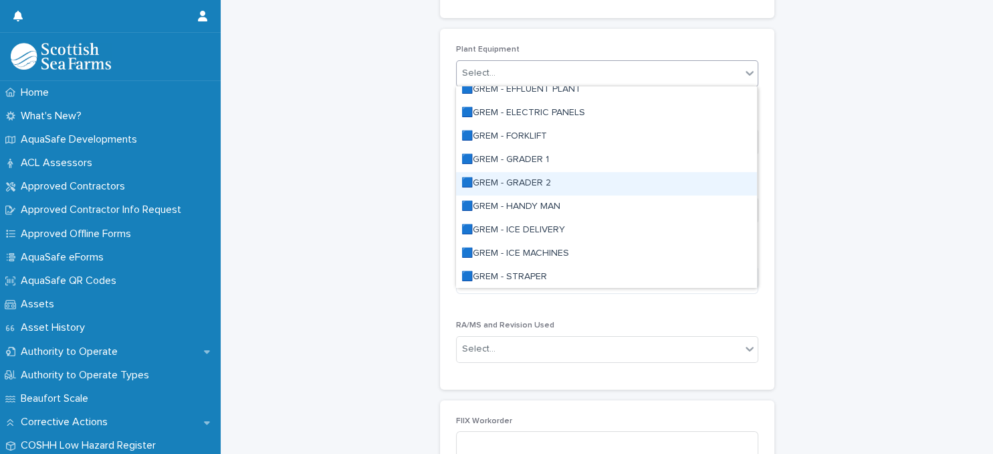
scroll to position [347, 0]
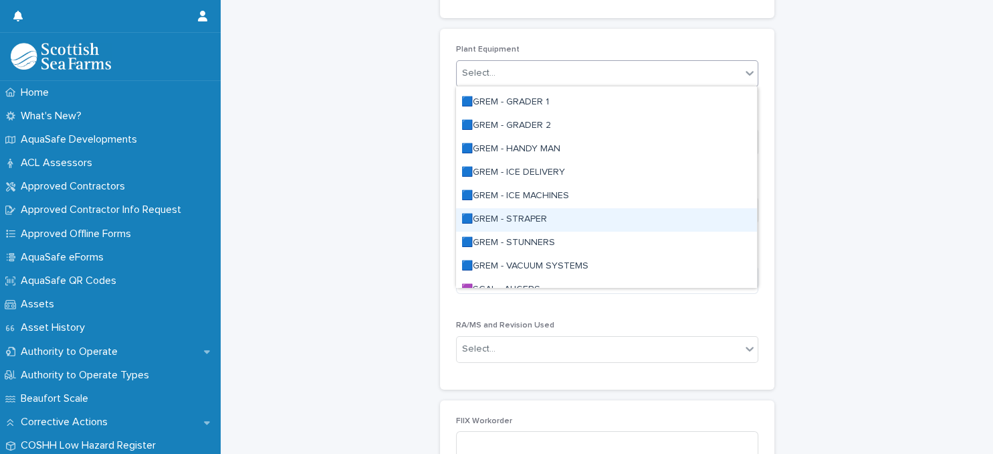
click at [537, 215] on div "🟦GREM - STRAPER" at bounding box center [606, 219] width 301 height 23
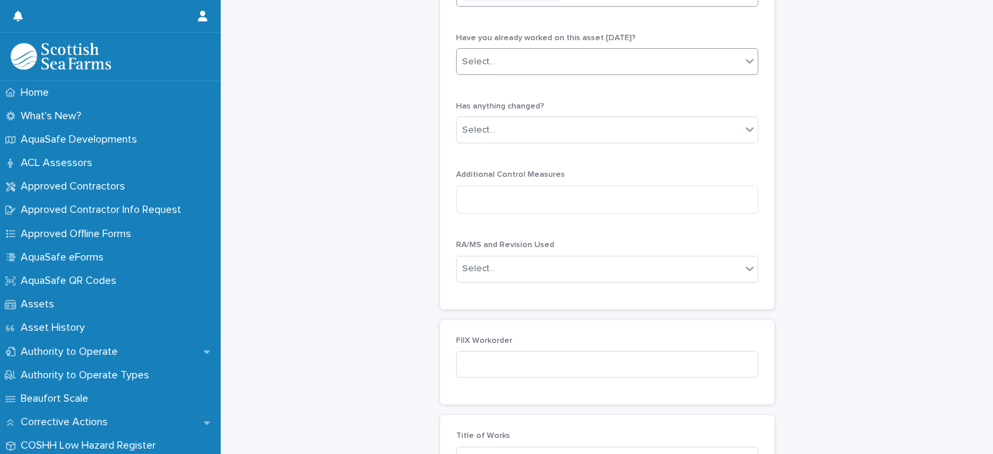
scroll to position [289, 0]
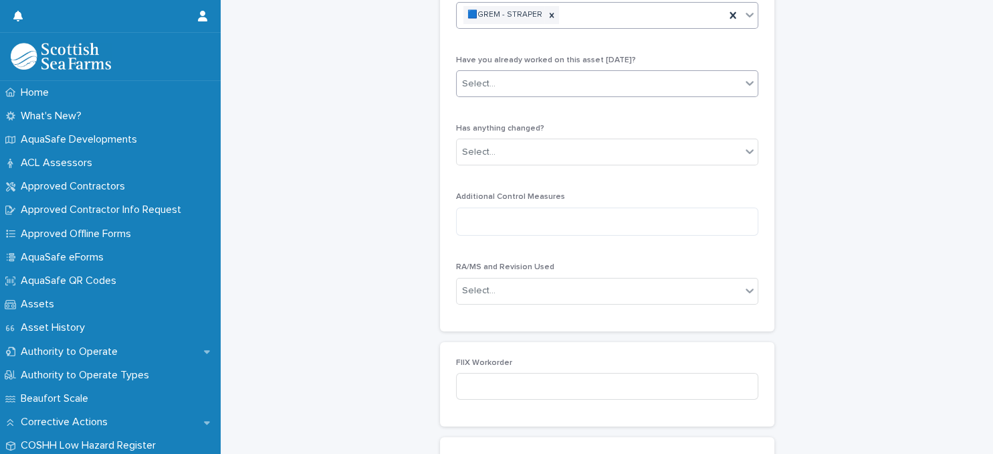
click at [566, 84] on div "Select..." at bounding box center [599, 84] width 284 height 22
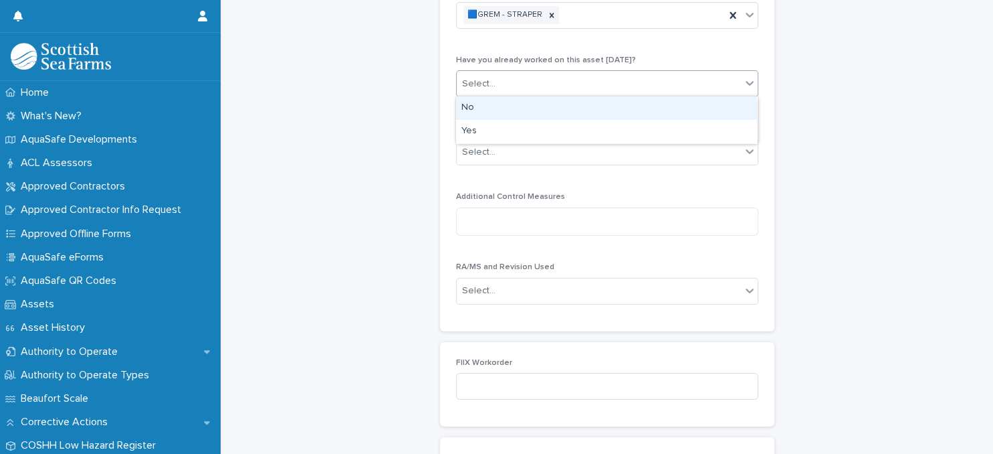
click at [574, 104] on div "No" at bounding box center [606, 107] width 301 height 23
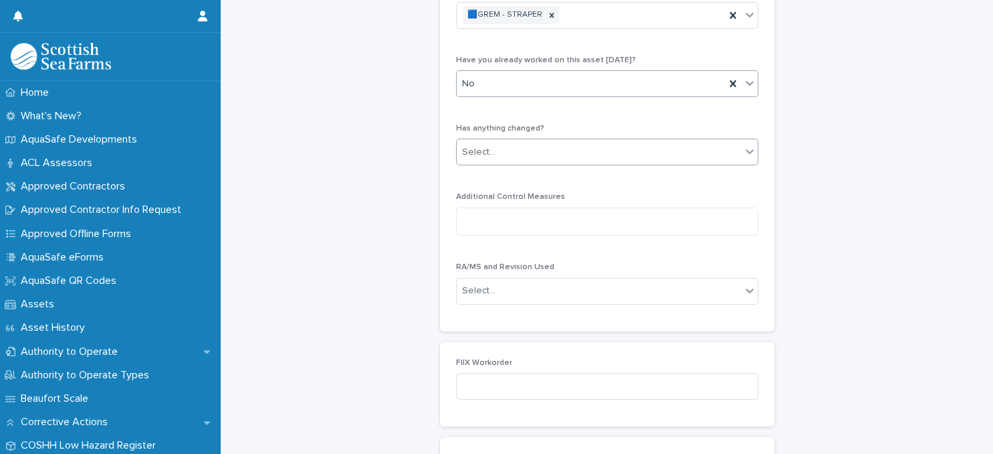
click at [572, 149] on div "Select..." at bounding box center [599, 152] width 284 height 22
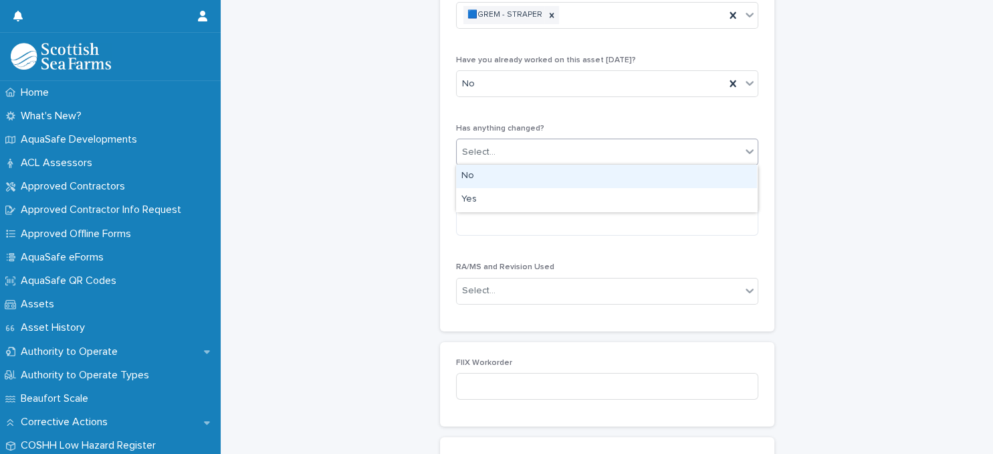
click at [578, 180] on div "No" at bounding box center [606, 176] width 301 height 23
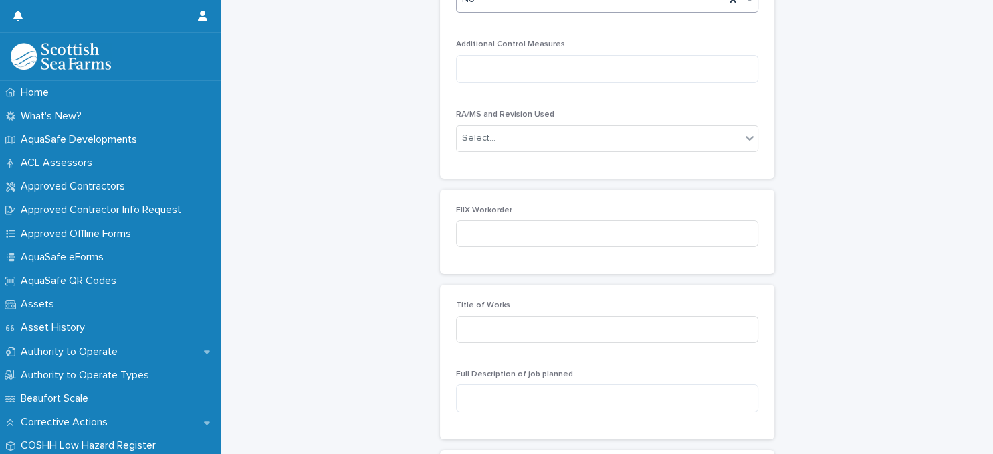
scroll to position [462, 0]
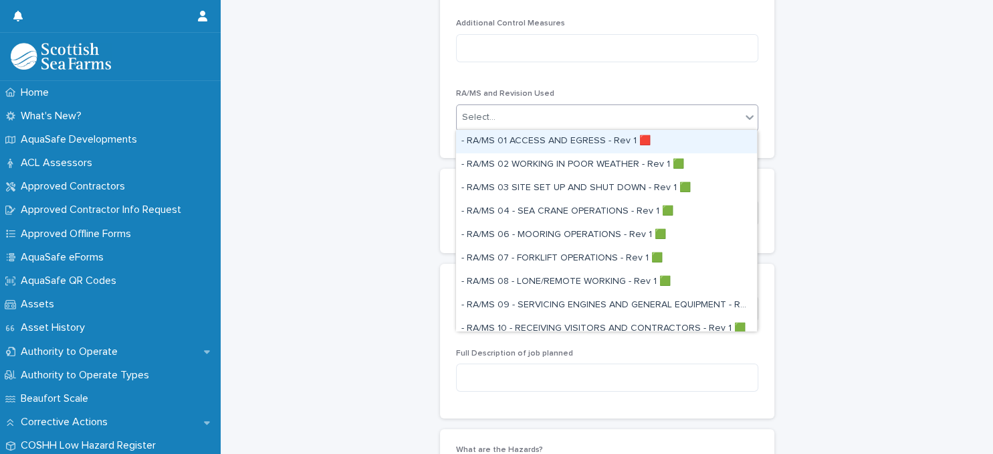
click at [571, 122] on div "Select..." at bounding box center [599, 117] width 284 height 22
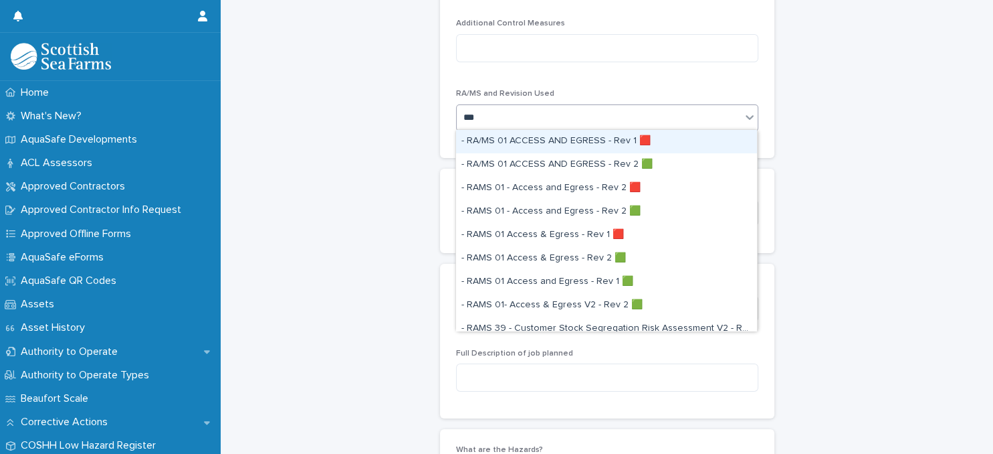
type input "****"
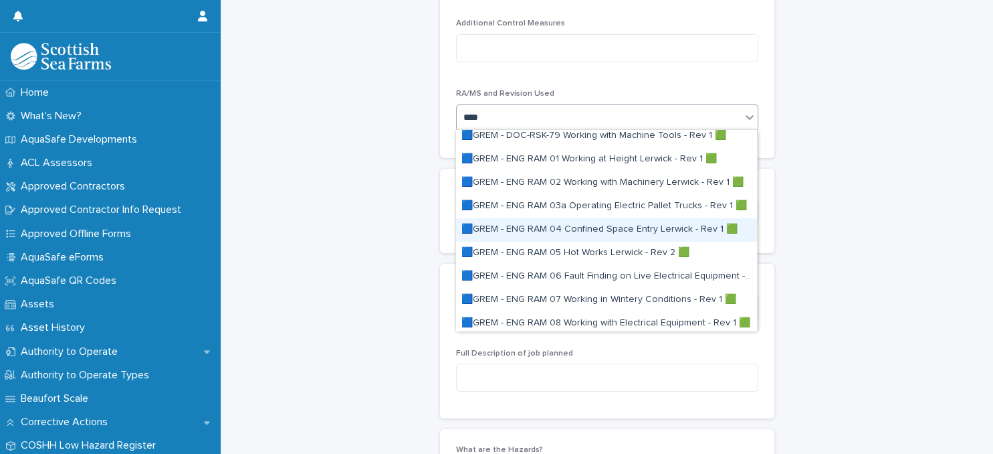
scroll to position [58, 0]
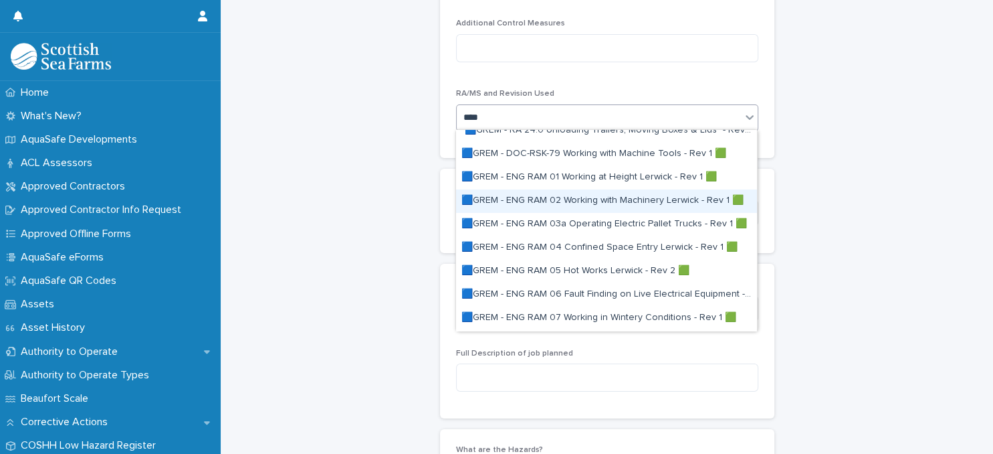
click at [597, 201] on div "🟦GREM - ENG RAM 02 Working with Machinery Lerwick - Rev 1 🟩" at bounding box center [606, 200] width 301 height 23
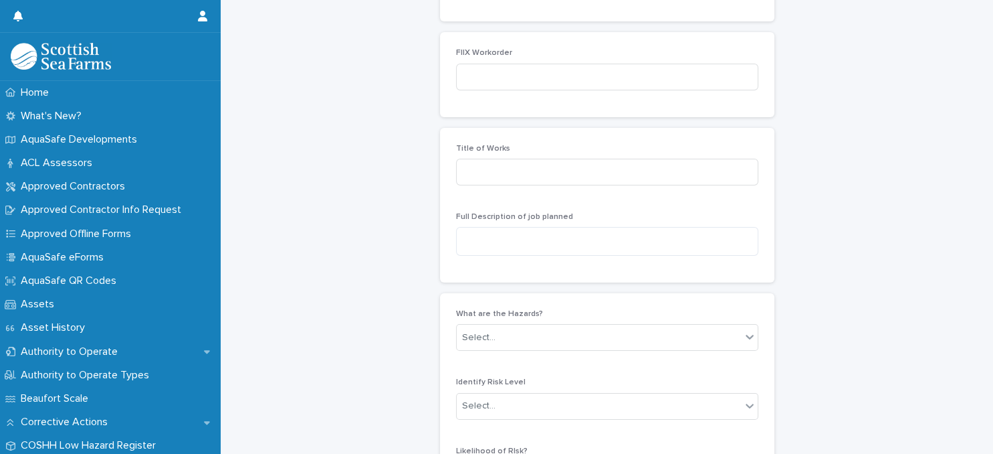
scroll to position [636, 0]
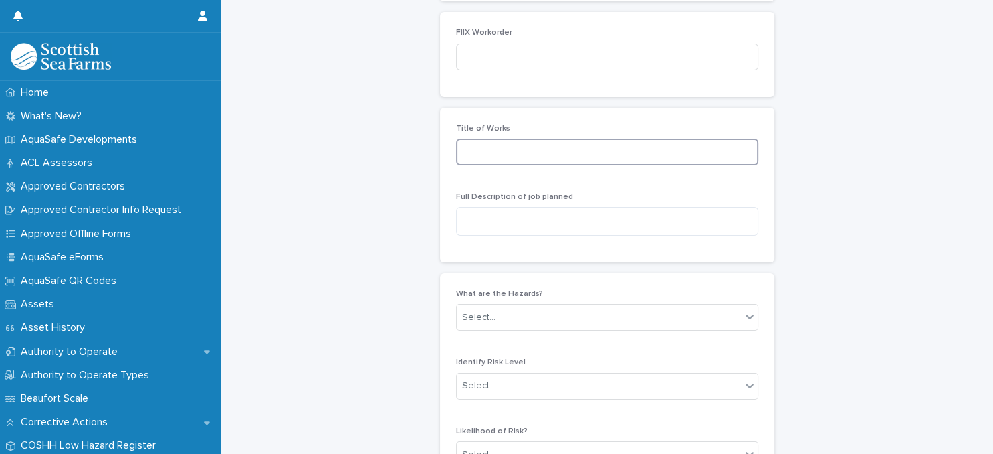
click at [567, 150] on input at bounding box center [607, 151] width 302 height 27
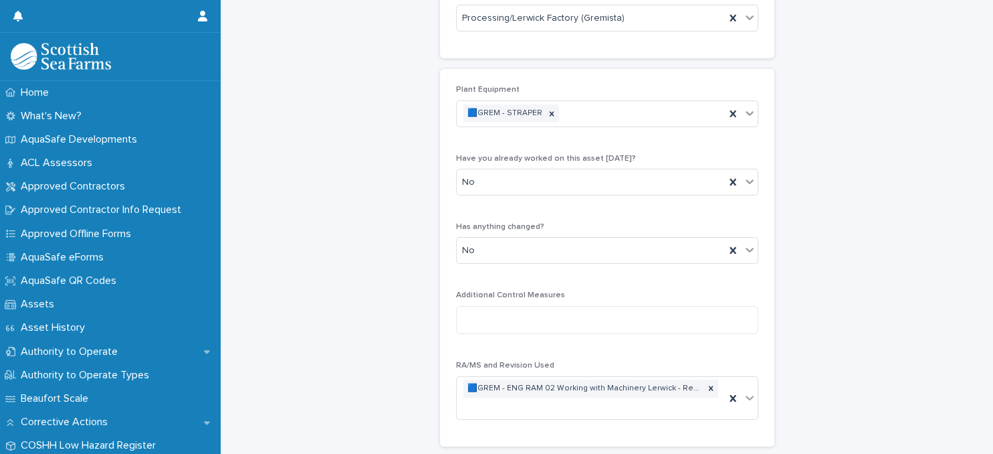
scroll to position [173, 0]
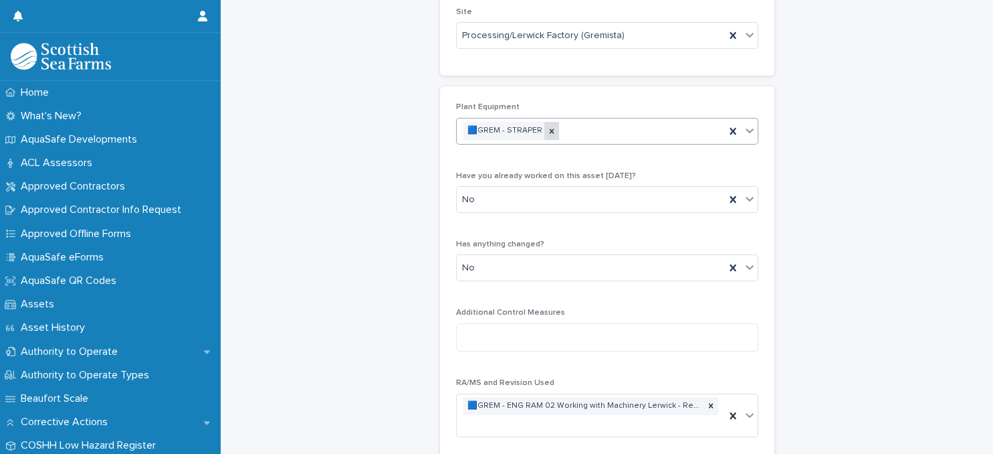
click at [547, 130] on icon at bounding box center [551, 130] width 9 height 9
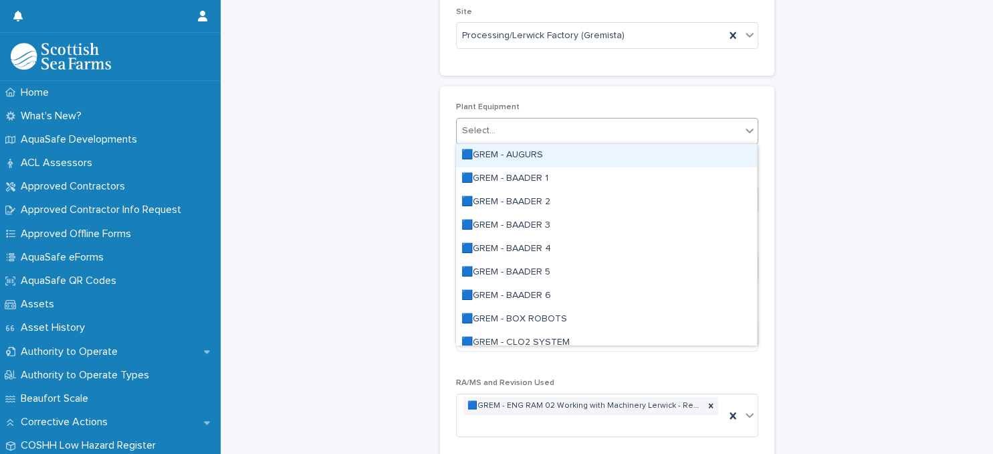
click at [560, 132] on div "Select..." at bounding box center [599, 131] width 284 height 22
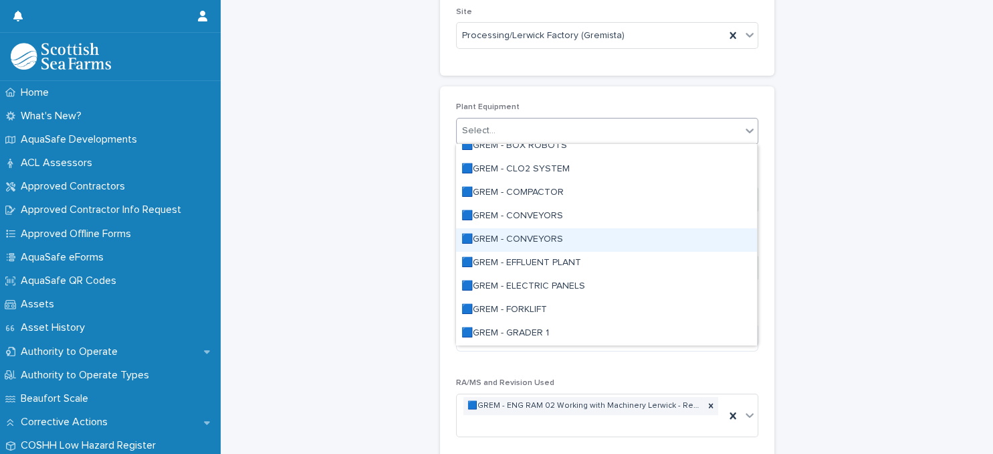
scroll to position [231, 0]
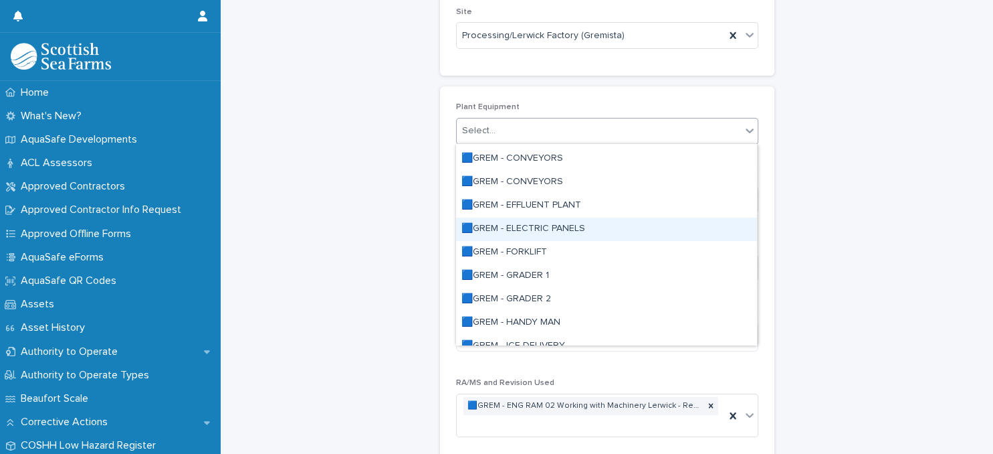
click at [574, 233] on div "🟦GREM - ELECTRIC PANELS" at bounding box center [606, 228] width 301 height 23
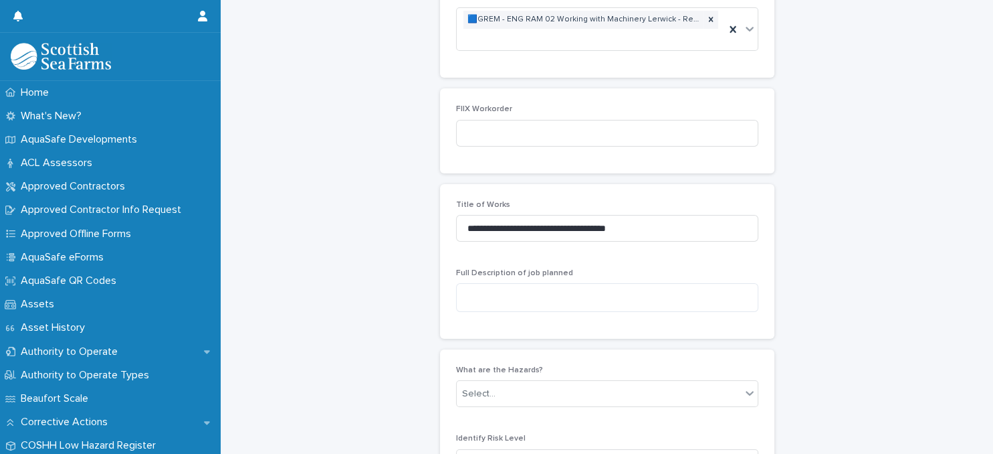
scroll to position [578, 0]
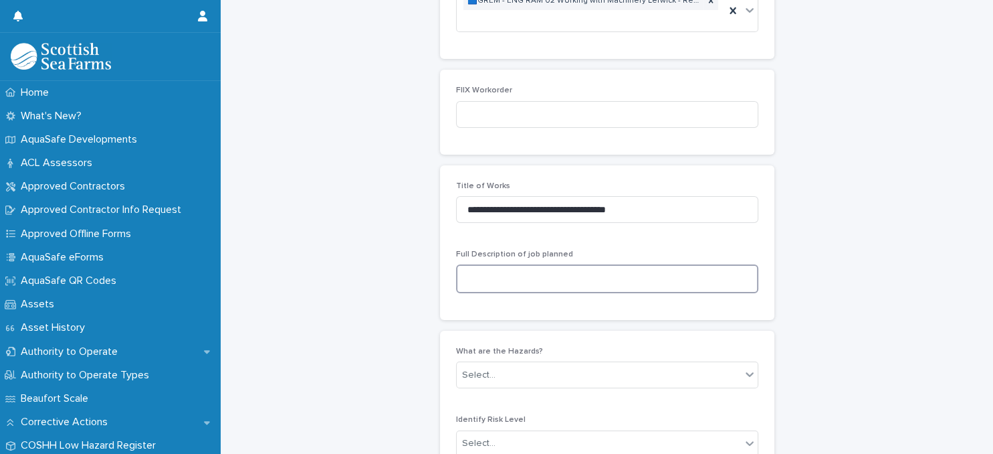
click at [548, 278] on textarea at bounding box center [607, 278] width 302 height 29
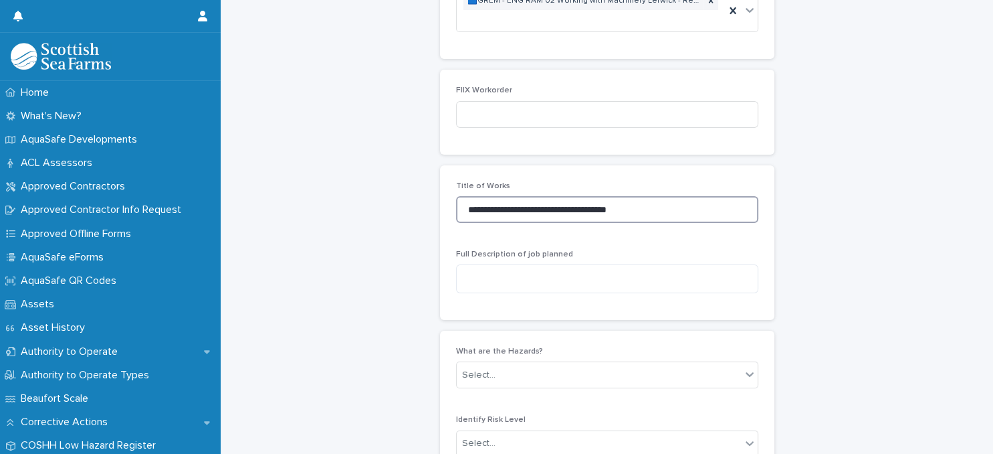
click at [698, 207] on input "**********" at bounding box center [607, 209] width 302 height 27
type input "**********"
click at [502, 234] on div "**********" at bounding box center [607, 242] width 302 height 122
drag, startPoint x: 466, startPoint y: 207, endPoint x: 646, endPoint y: 215, distance: 179.5
click at [646, 215] on input "**********" at bounding box center [607, 209] width 302 height 27
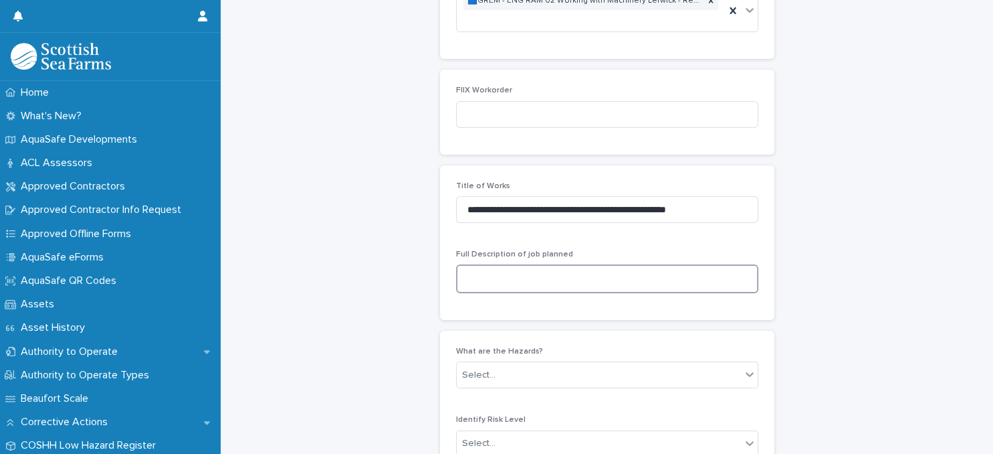
click at [539, 282] on textarea at bounding box center [607, 278] width 302 height 29
paste textarea "**********"
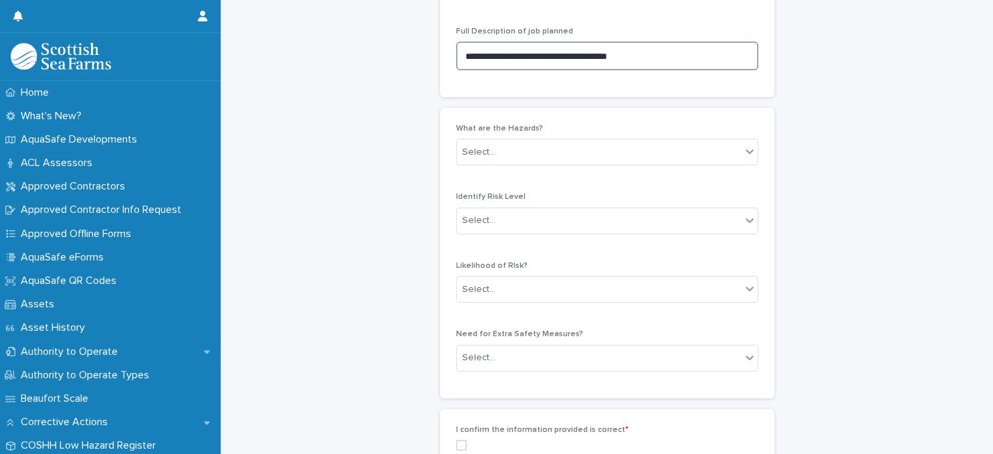
scroll to position [809, 0]
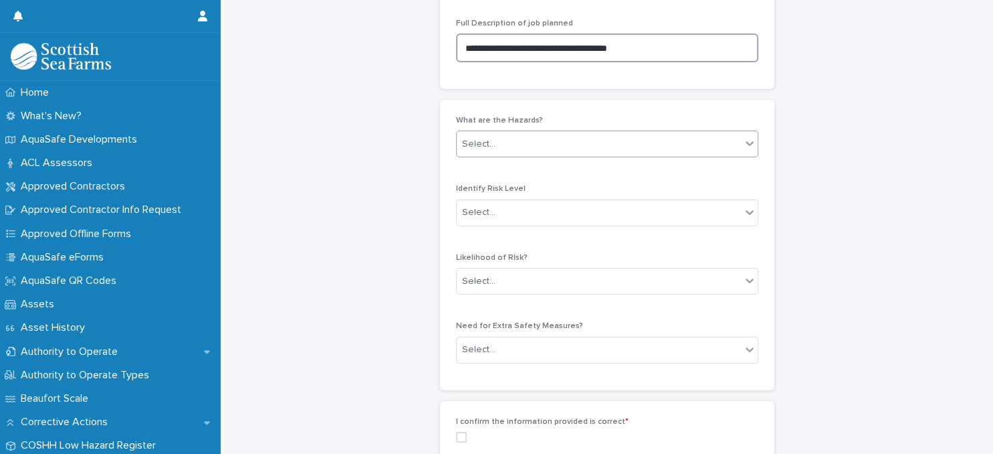
type textarea "**********"
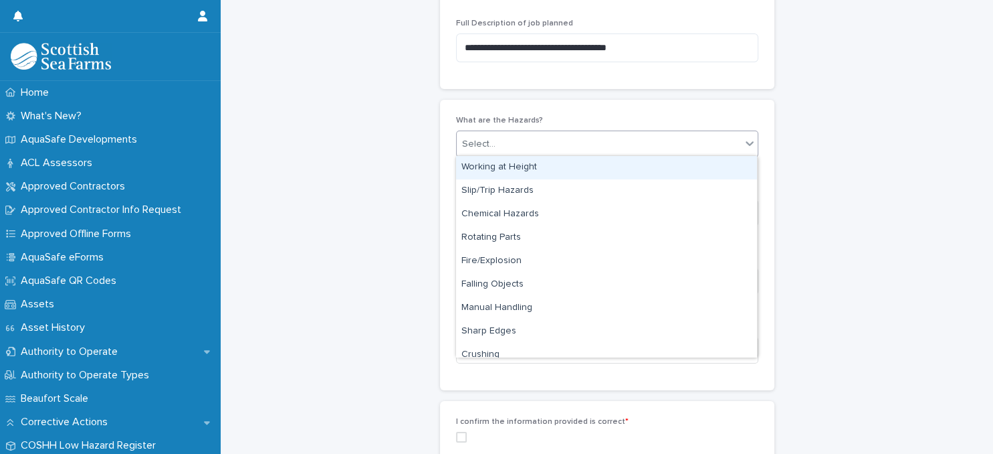
click at [605, 142] on div "Select..." at bounding box center [599, 144] width 284 height 22
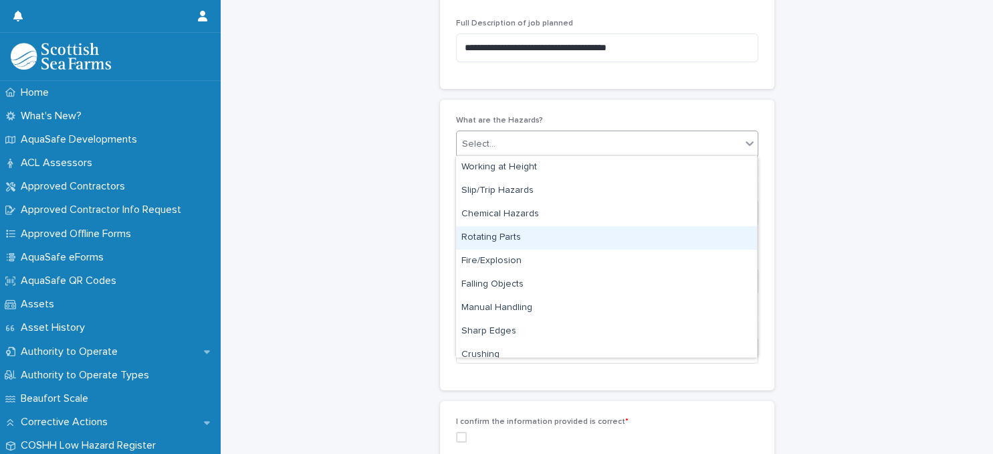
click at [517, 238] on div "Rotating Parts" at bounding box center [606, 237] width 301 height 23
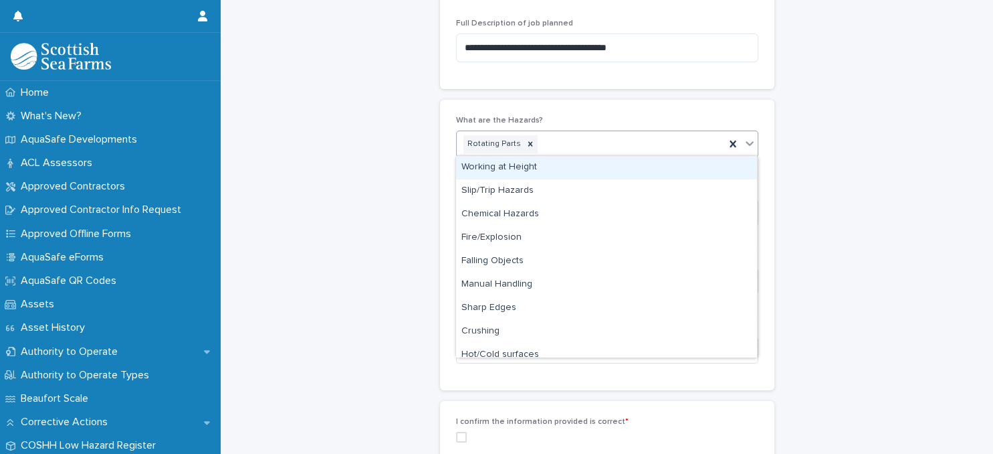
click at [567, 143] on div "Rotating Parts" at bounding box center [591, 143] width 268 height 23
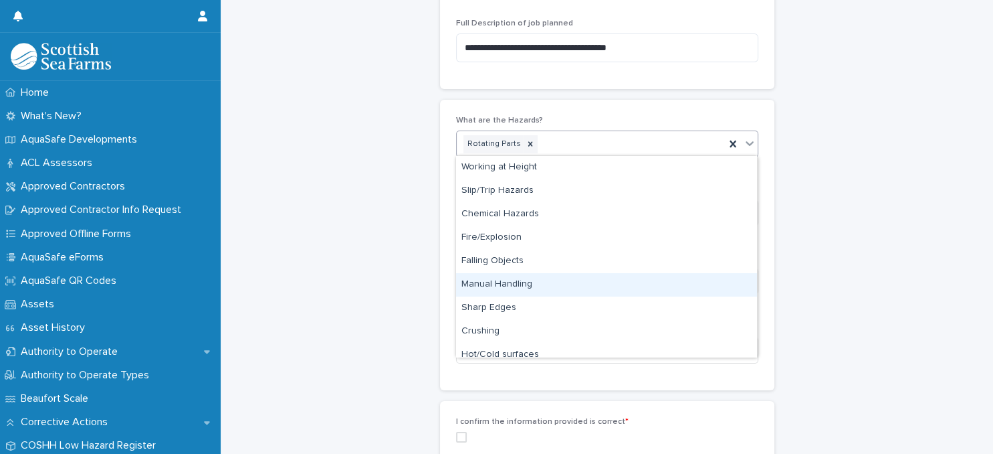
click at [523, 283] on div "Manual Handling" at bounding box center [606, 284] width 301 height 23
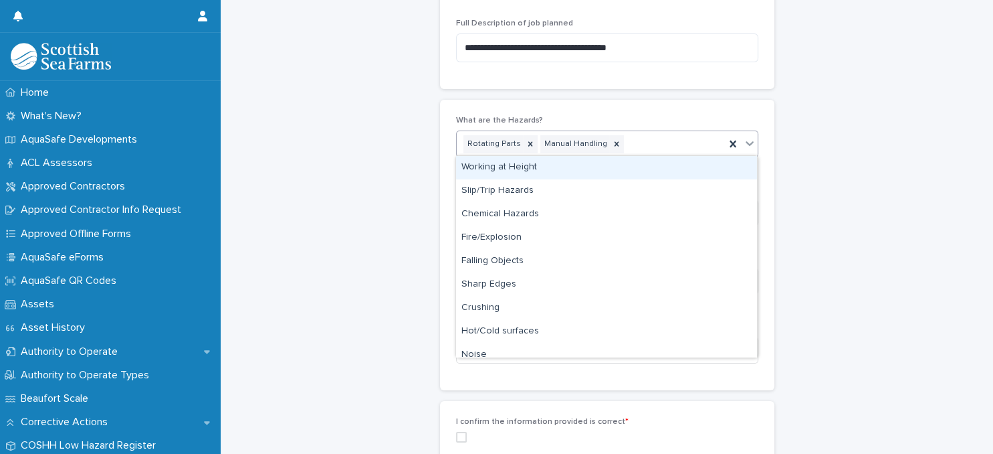
click at [637, 149] on div "Rotating Parts Manual Handling" at bounding box center [591, 143] width 268 height 23
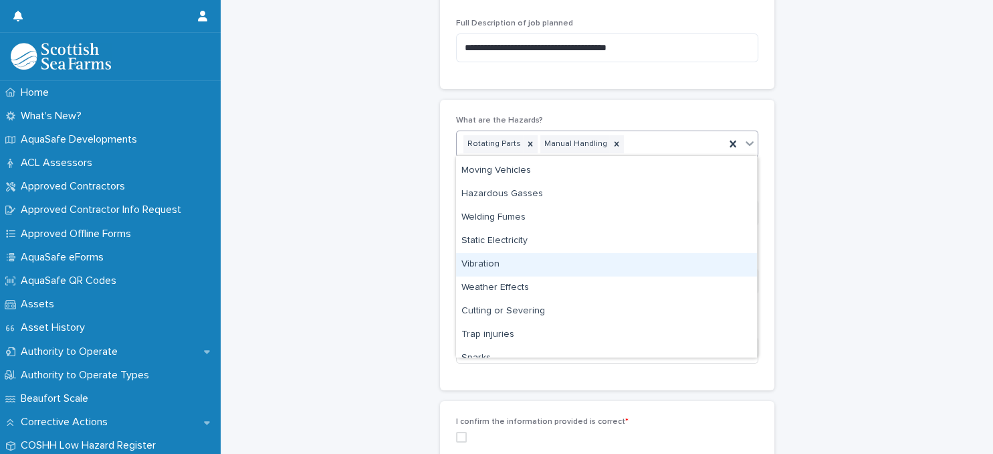
scroll to position [173, 0]
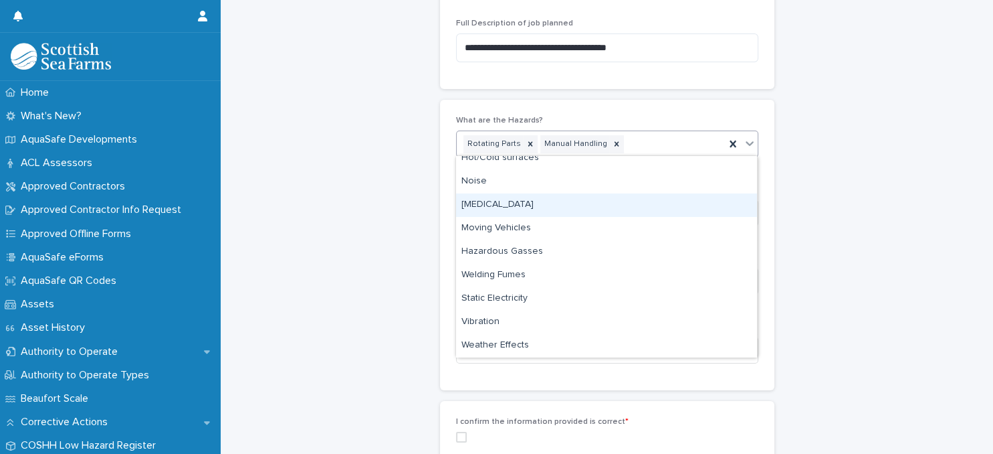
click at [582, 199] on div "[MEDICAL_DATA]" at bounding box center [606, 204] width 301 height 23
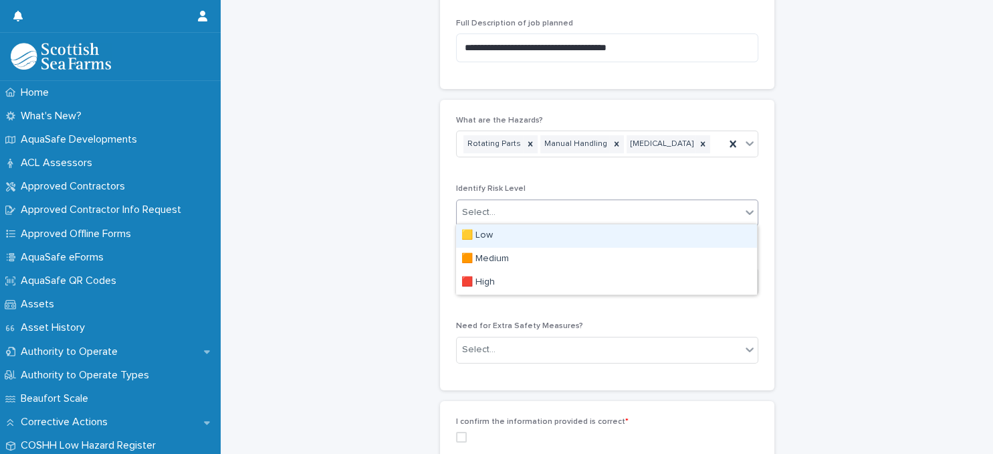
click at [579, 205] on div "Select..." at bounding box center [599, 212] width 284 height 22
click at [526, 145] on icon at bounding box center [530, 143] width 9 height 9
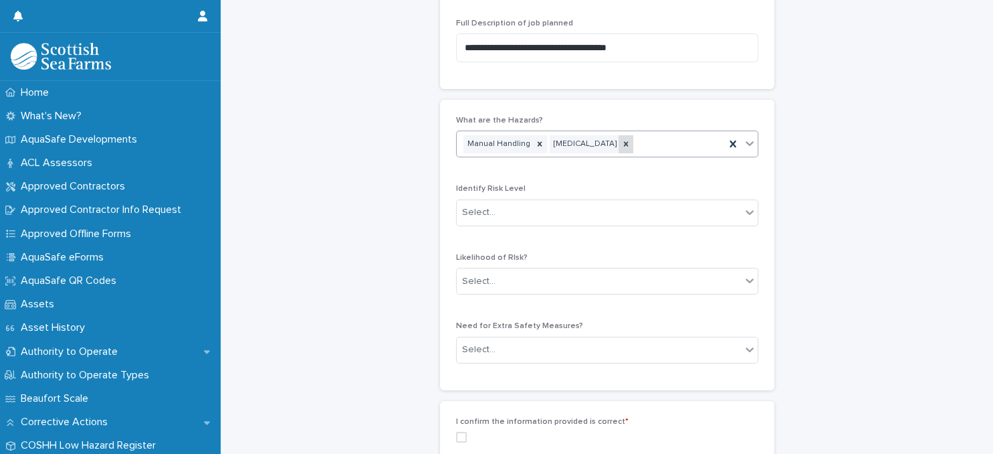
click at [624, 143] on icon at bounding box center [626, 144] width 5 height 5
click at [550, 207] on div "Select..." at bounding box center [599, 212] width 284 height 22
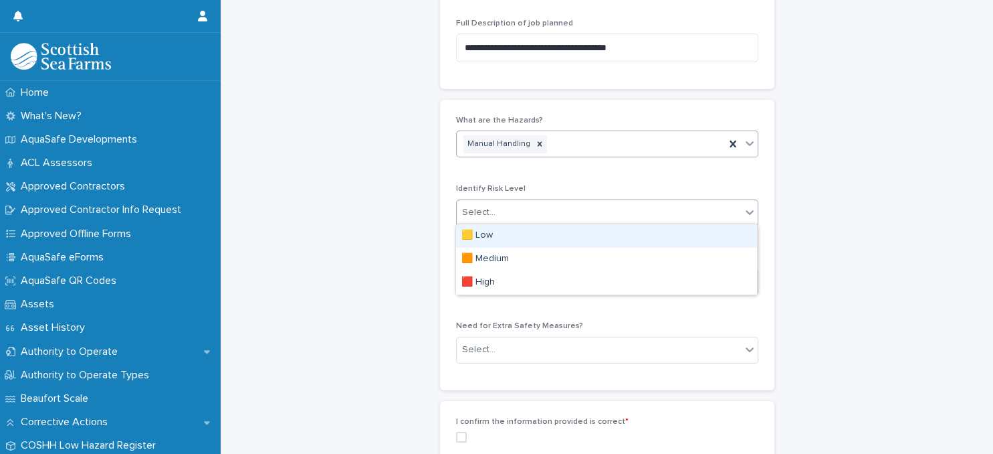
click at [549, 231] on div "🟨 Low" at bounding box center [606, 235] width 301 height 23
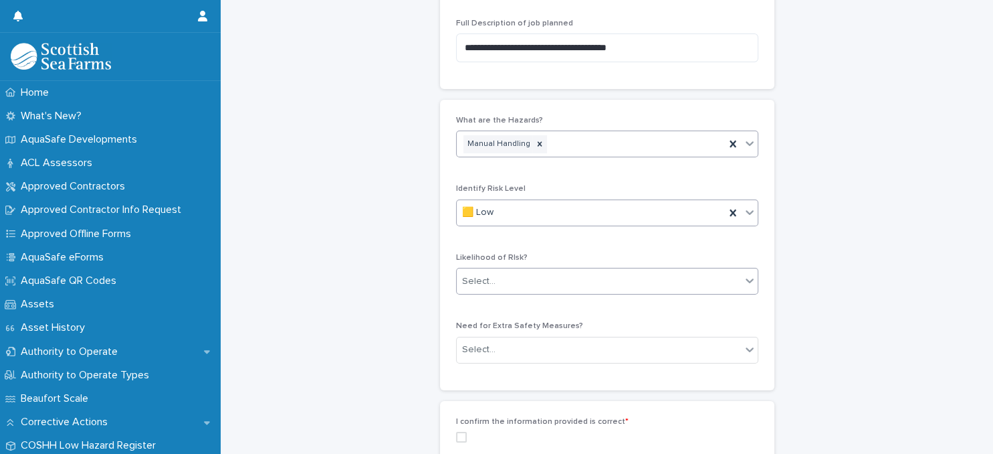
click at [557, 278] on div "Select..." at bounding box center [599, 281] width 284 height 22
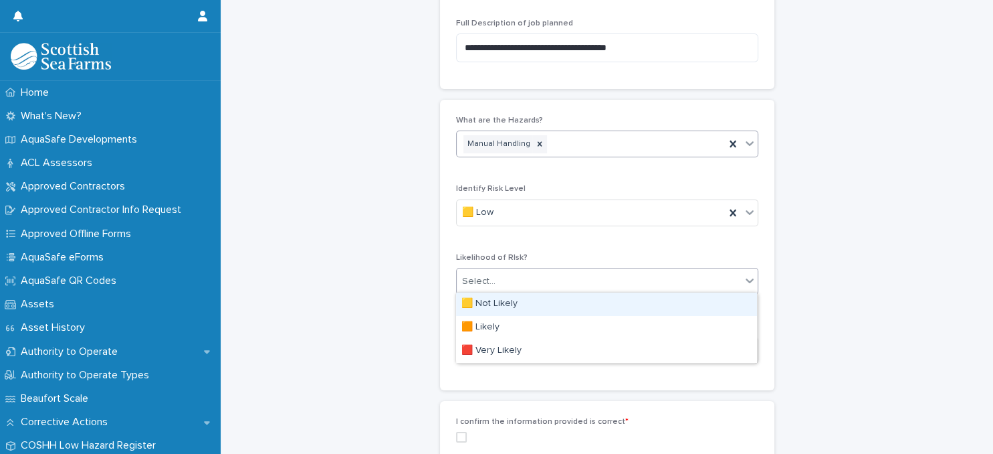
click at [550, 305] on div "🟨 Not Likely" at bounding box center [606, 303] width 301 height 23
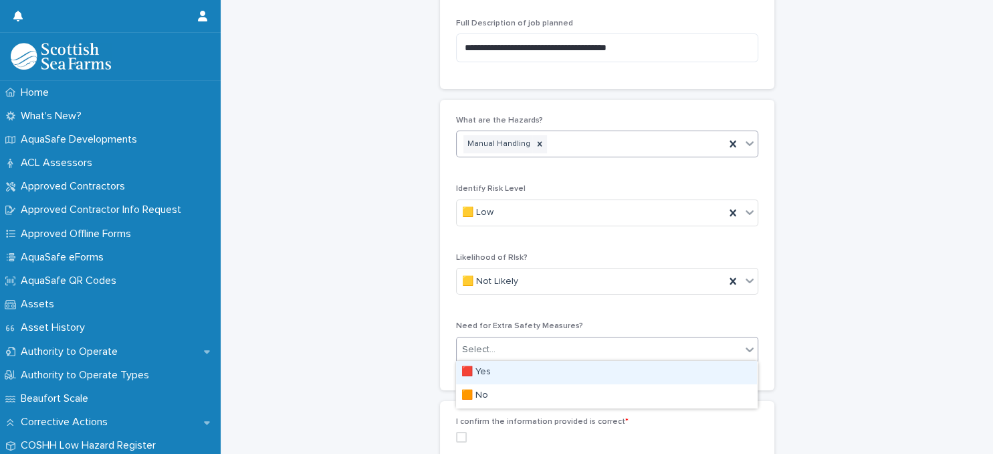
click at [539, 343] on div "Select..." at bounding box center [599, 350] width 284 height 22
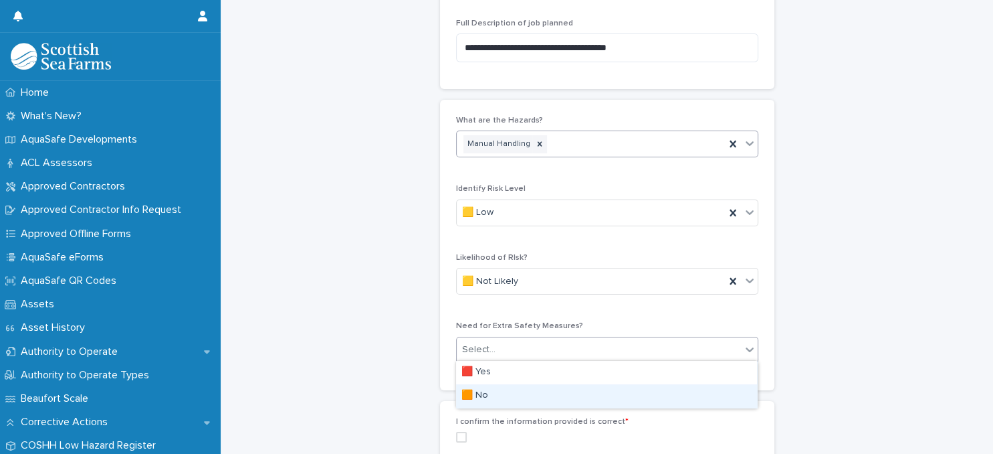
click at [529, 392] on div "🟧 No" at bounding box center [606, 395] width 301 height 23
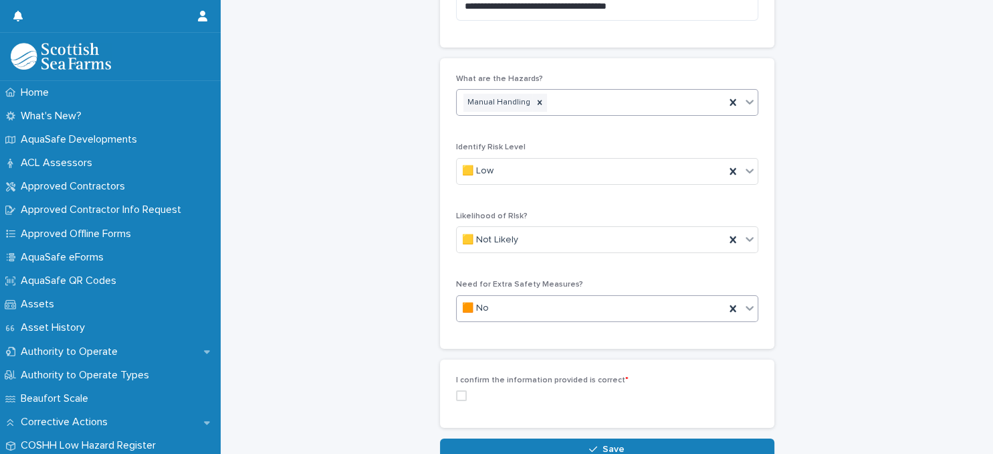
scroll to position [921, 0]
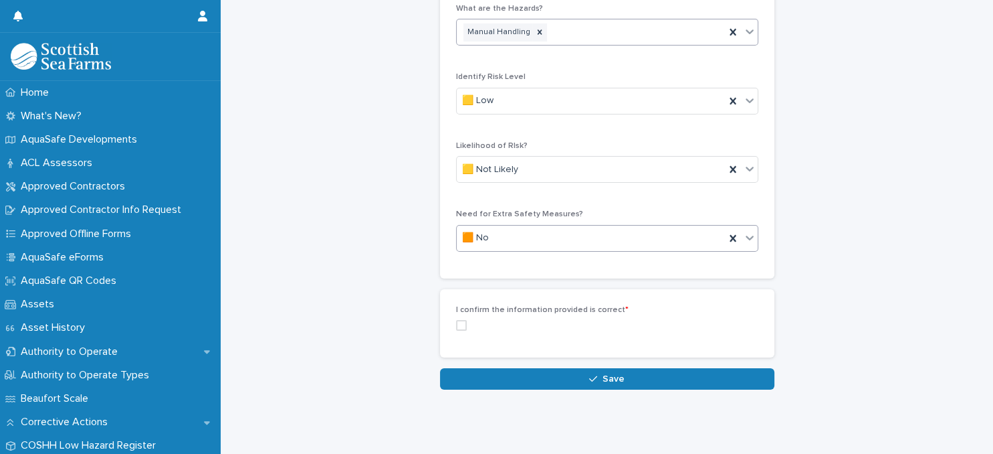
click at [460, 323] on span at bounding box center [461, 325] width 11 height 11
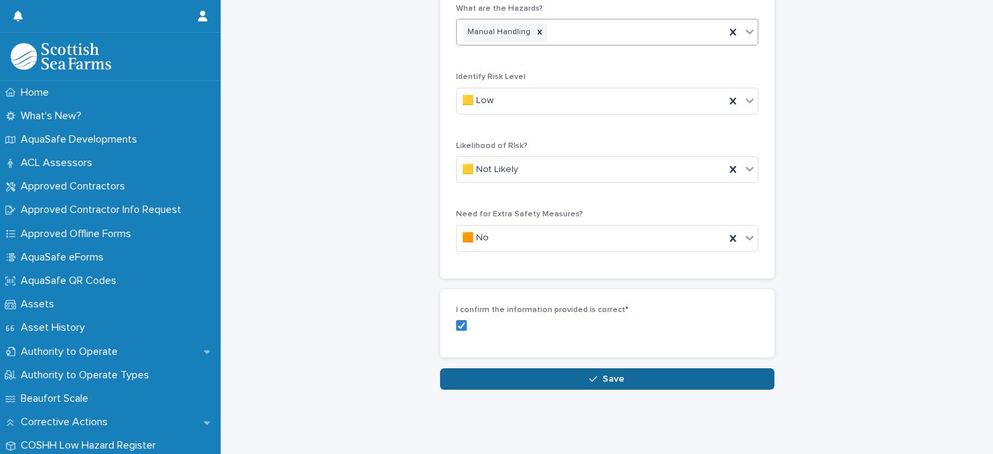
click at [591, 376] on icon "button" at bounding box center [593, 379] width 8 height 6
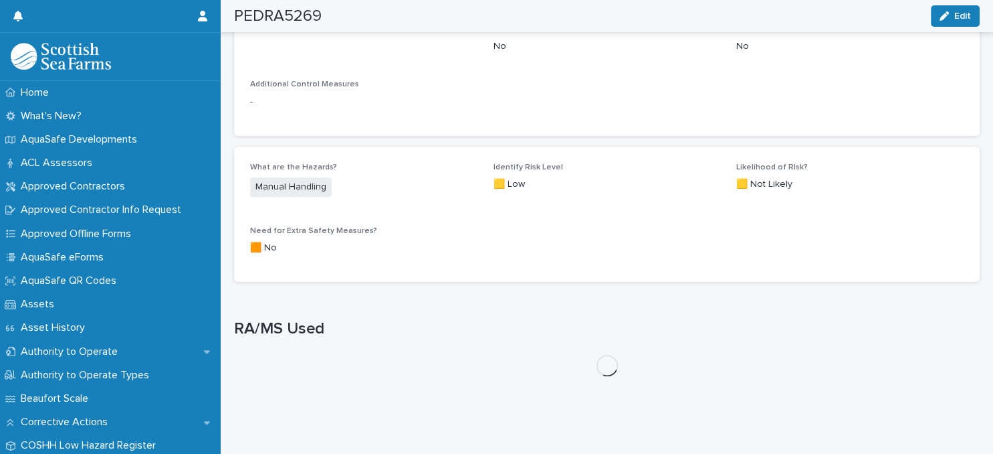
scroll to position [757, 0]
